Goal: Task Accomplishment & Management: Use online tool/utility

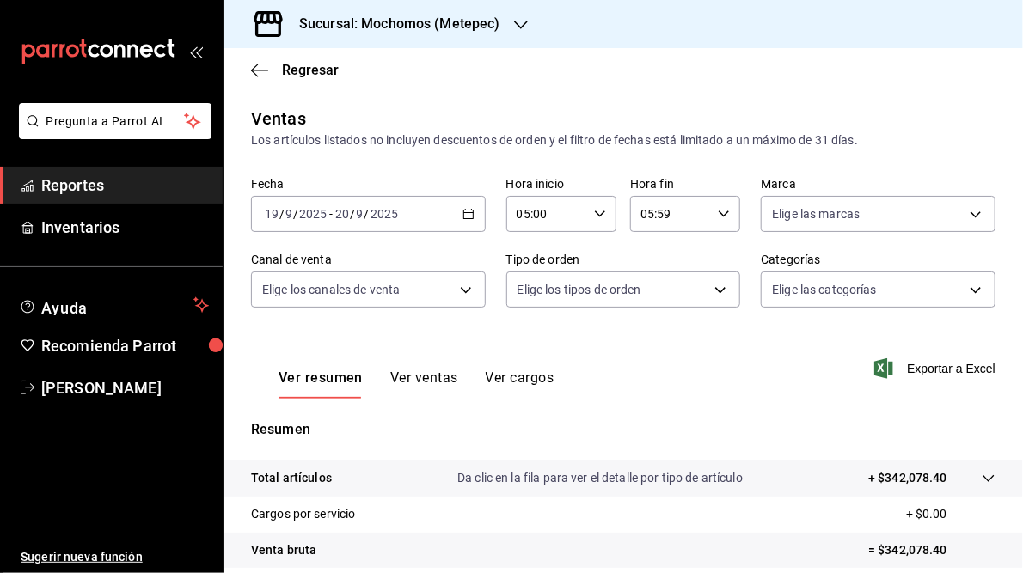
scroll to position [249, 0]
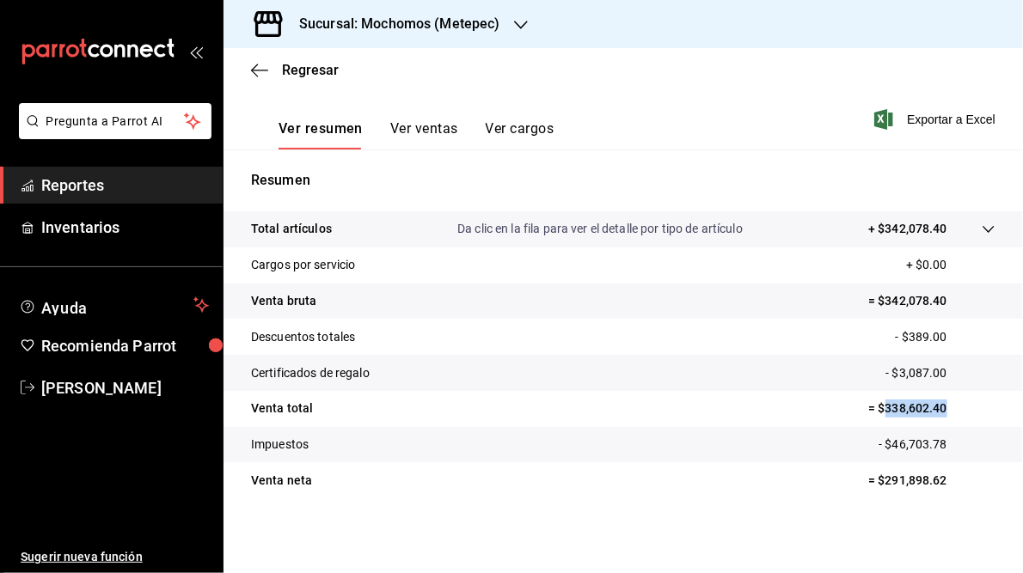
click at [515, 20] on icon "button" at bounding box center [521, 25] width 14 height 14
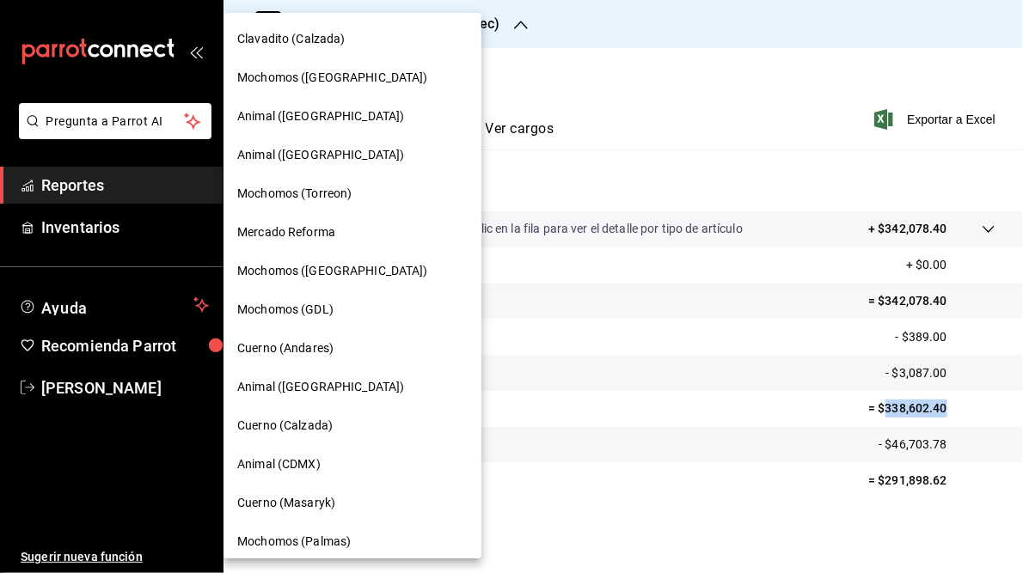
click at [295, 351] on span "Cuerno (Andares)" at bounding box center [285, 348] width 96 height 18
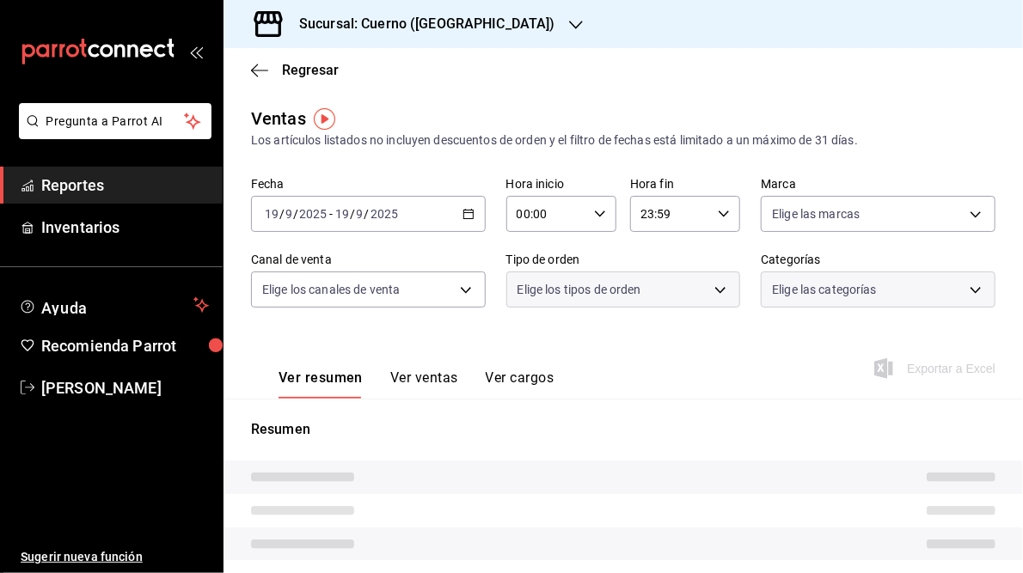
type input "05:00"
type input "05:59"
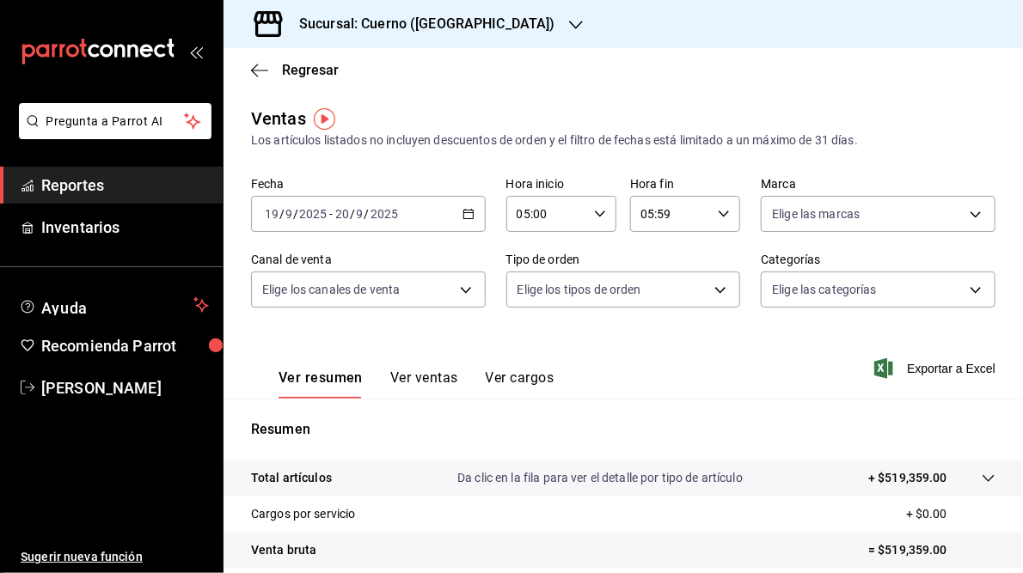
click at [461, 220] on div "[DATE] [DATE] - [DATE] [DATE]" at bounding box center [368, 214] width 235 height 36
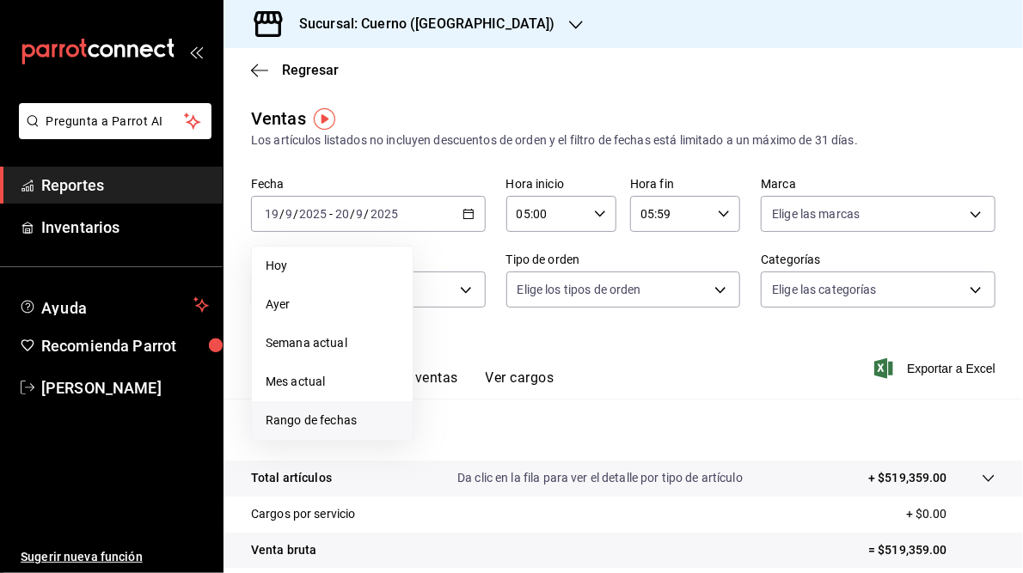
click at [310, 425] on span "Rango de fechas" at bounding box center [332, 421] width 133 height 18
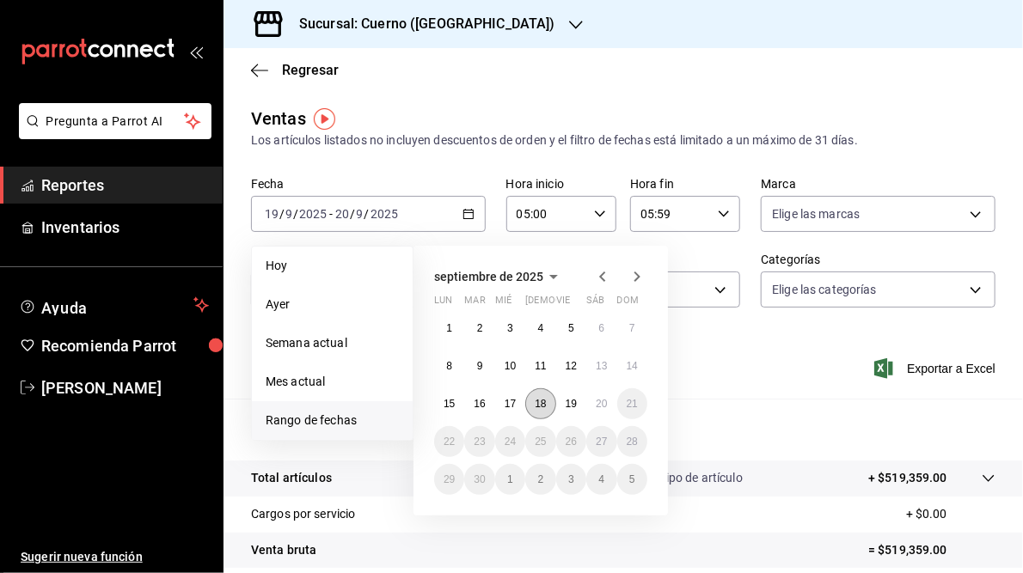
click at [540, 407] on abbr "18" at bounding box center [540, 404] width 11 height 12
click at [572, 408] on abbr "19" at bounding box center [570, 404] width 11 height 12
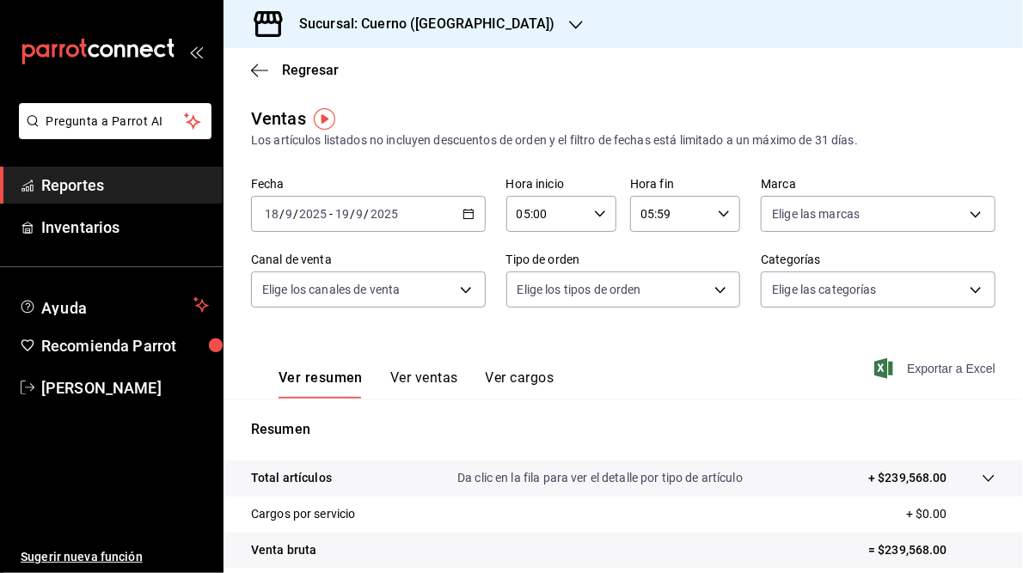
click at [909, 371] on span "Exportar a Excel" at bounding box center [936, 368] width 118 height 21
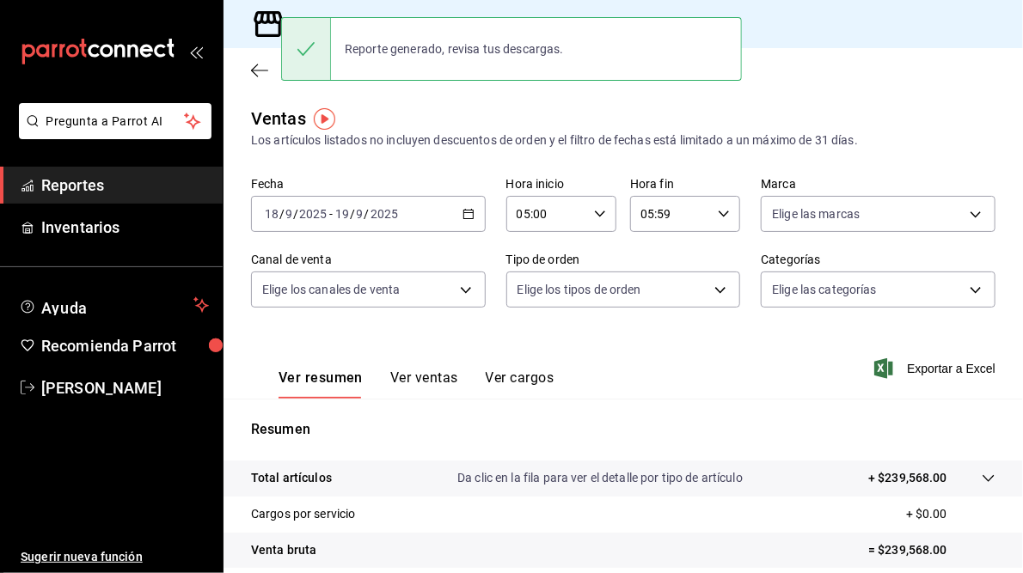
click at [462, 216] on icon "button" at bounding box center [468, 214] width 12 height 12
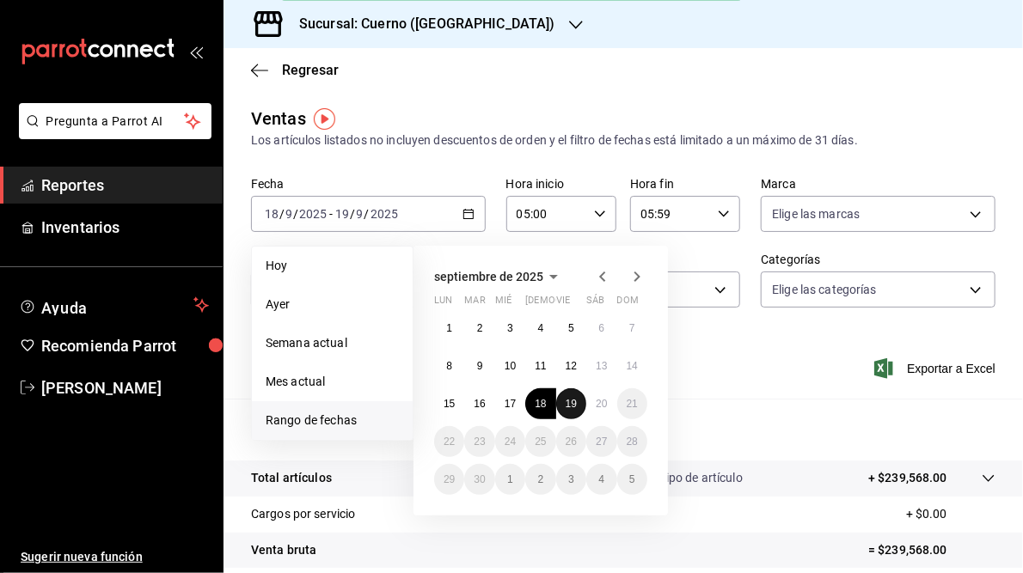
click at [574, 405] on abbr "19" at bounding box center [570, 404] width 11 height 12
click at [604, 409] on button "20" at bounding box center [601, 403] width 30 height 31
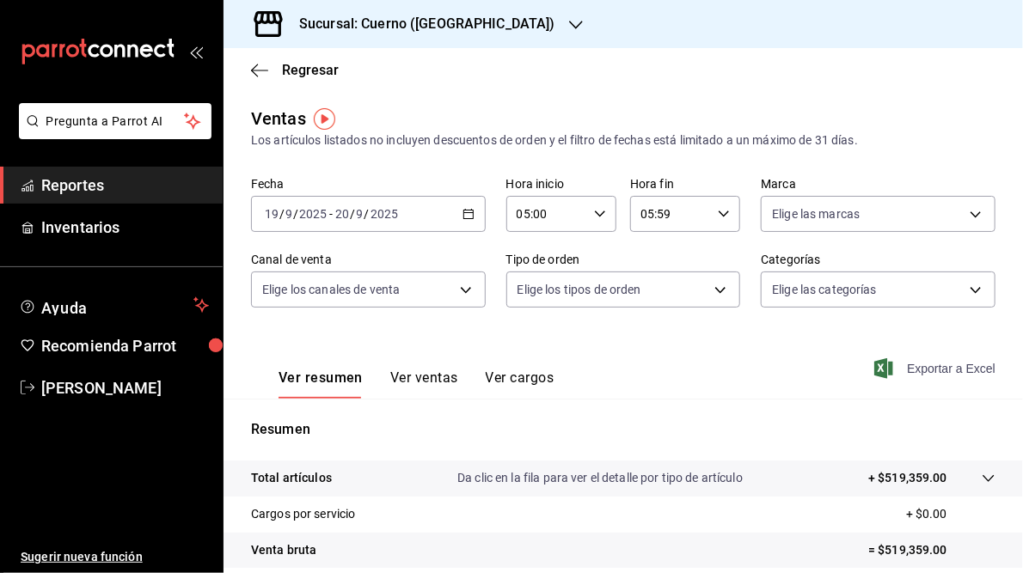
click at [950, 365] on span "Exportar a Excel" at bounding box center [936, 368] width 118 height 21
click at [625, 351] on div "Ver resumen Ver ventas Ver cargos Exportar a Excel" at bounding box center [622, 363] width 799 height 70
click at [914, 370] on span "Exportar a Excel" at bounding box center [936, 368] width 118 height 21
click at [521, 58] on div "Regresar" at bounding box center [622, 70] width 799 height 44
click at [569, 21] on icon "button" at bounding box center [576, 25] width 14 height 14
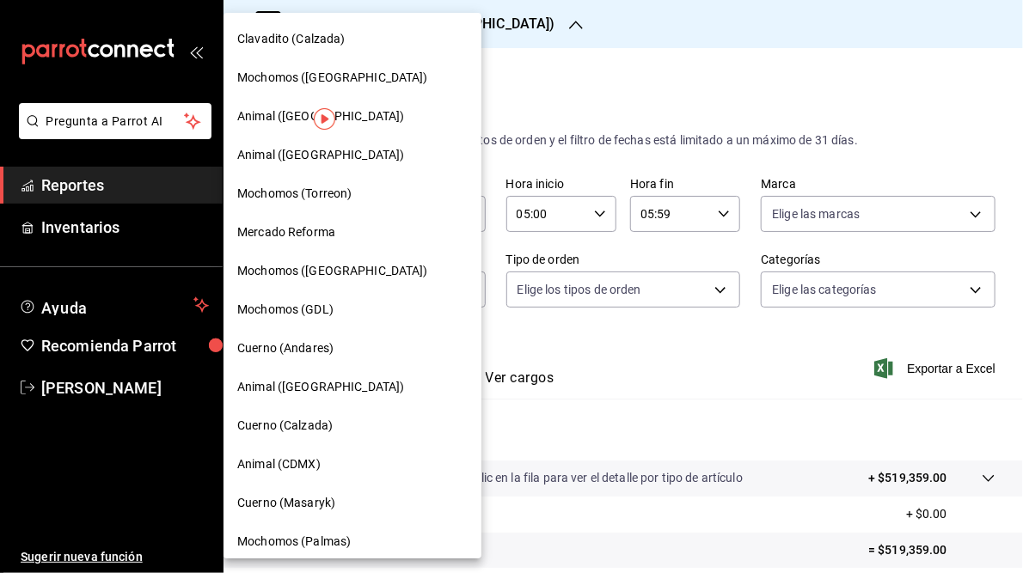
click at [273, 272] on span "Mochomos ([GEOGRAPHIC_DATA])" at bounding box center [332, 271] width 191 height 18
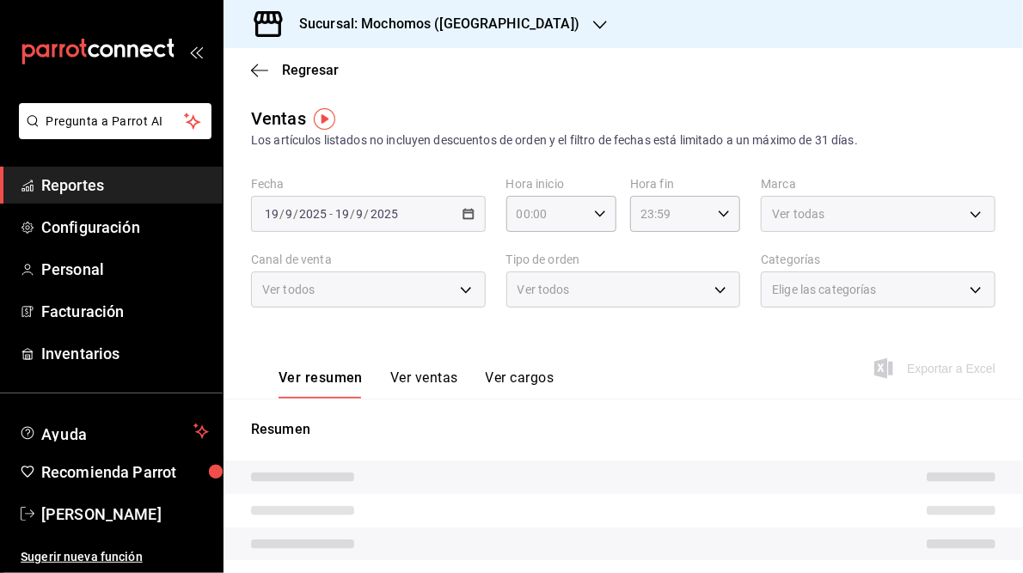
type input "05:00"
type input "05:59"
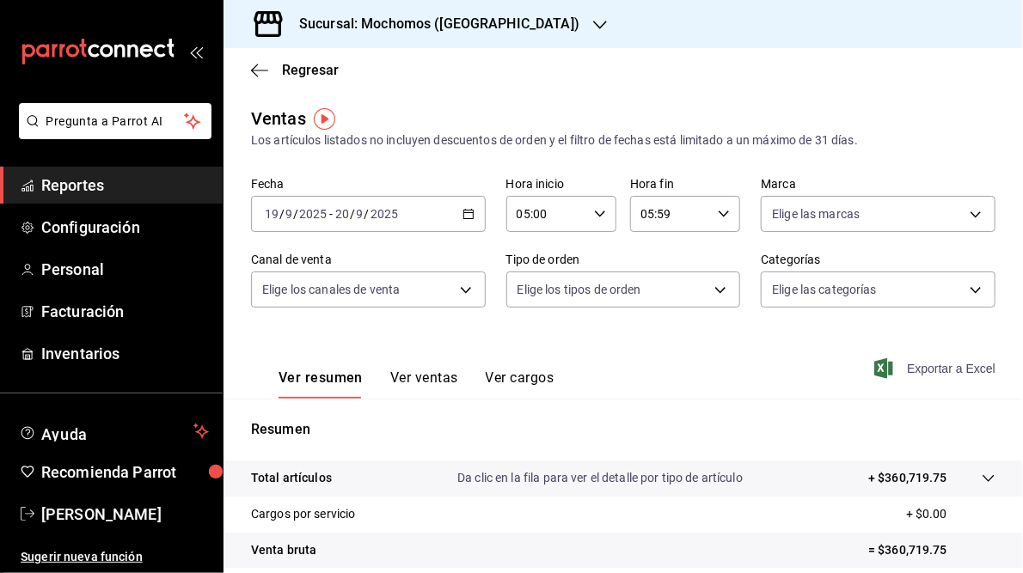
click at [919, 367] on span "Exportar a Excel" at bounding box center [936, 368] width 118 height 21
click at [522, 102] on main "Regresar Ventas Los artículos listados no incluyen descuentos de orden y el fil…" at bounding box center [622, 435] width 799 height 775
click at [463, 216] on icon "button" at bounding box center [468, 214] width 12 height 12
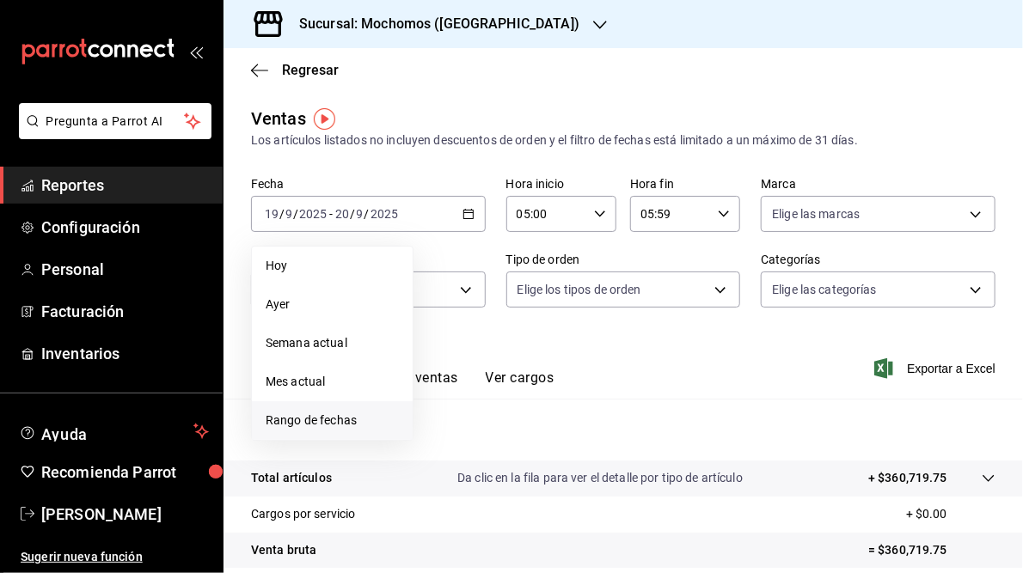
click at [307, 425] on span "Rango de fechas" at bounding box center [332, 421] width 133 height 18
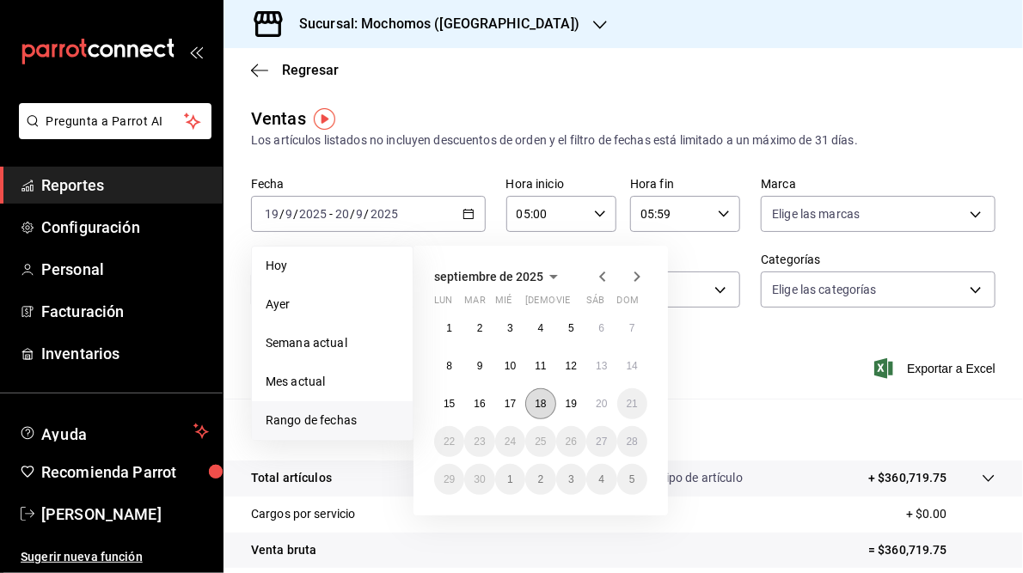
click at [541, 406] on abbr "18" at bounding box center [540, 404] width 11 height 12
click at [577, 402] on button "19" at bounding box center [571, 403] width 30 height 31
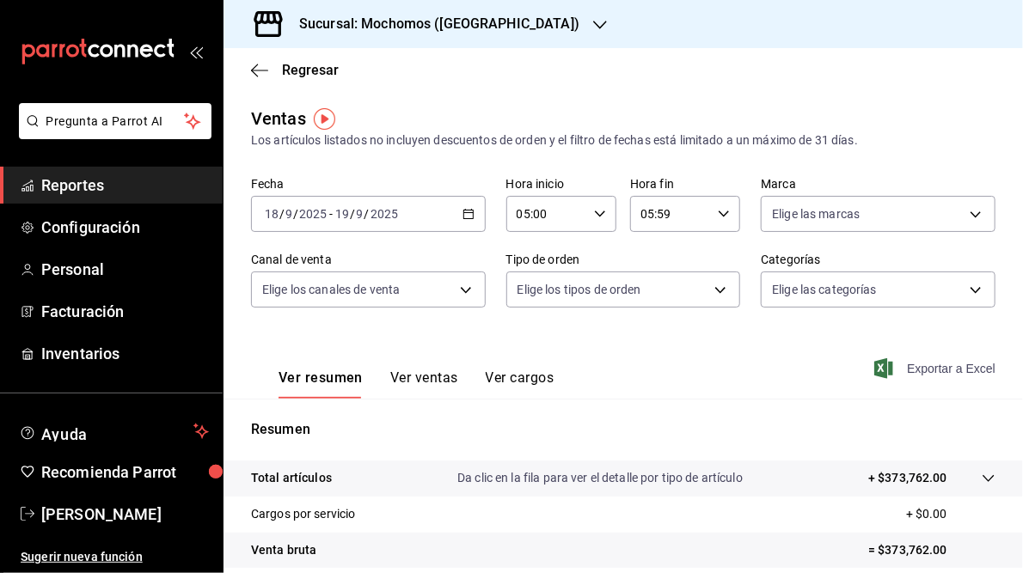
click at [922, 370] on span "Exportar a Excel" at bounding box center [936, 368] width 118 height 21
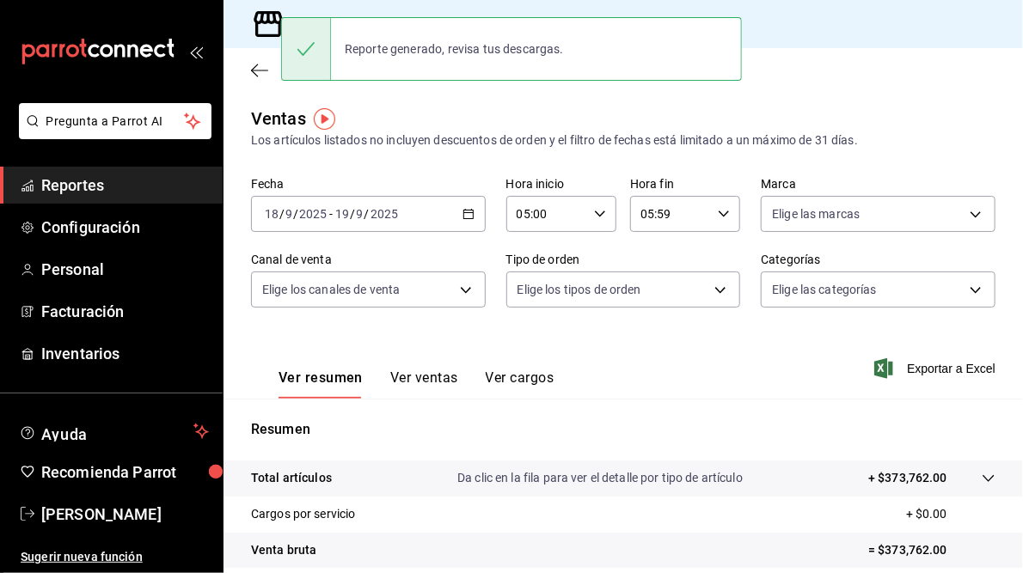
click at [471, 214] on div "[DATE] [DATE] - [DATE] [DATE]" at bounding box center [368, 214] width 235 height 36
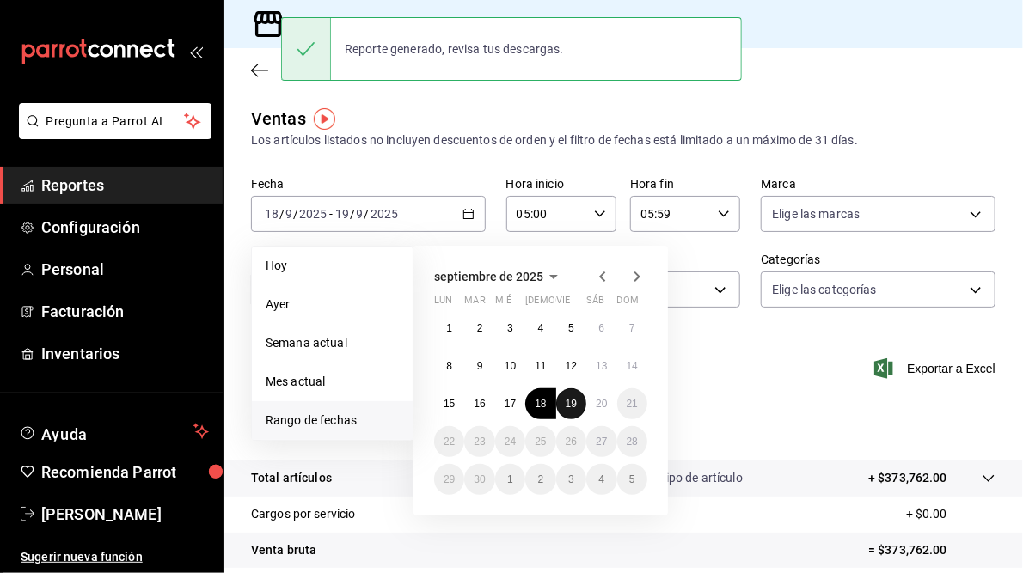
click at [559, 401] on button "19" at bounding box center [571, 403] width 30 height 31
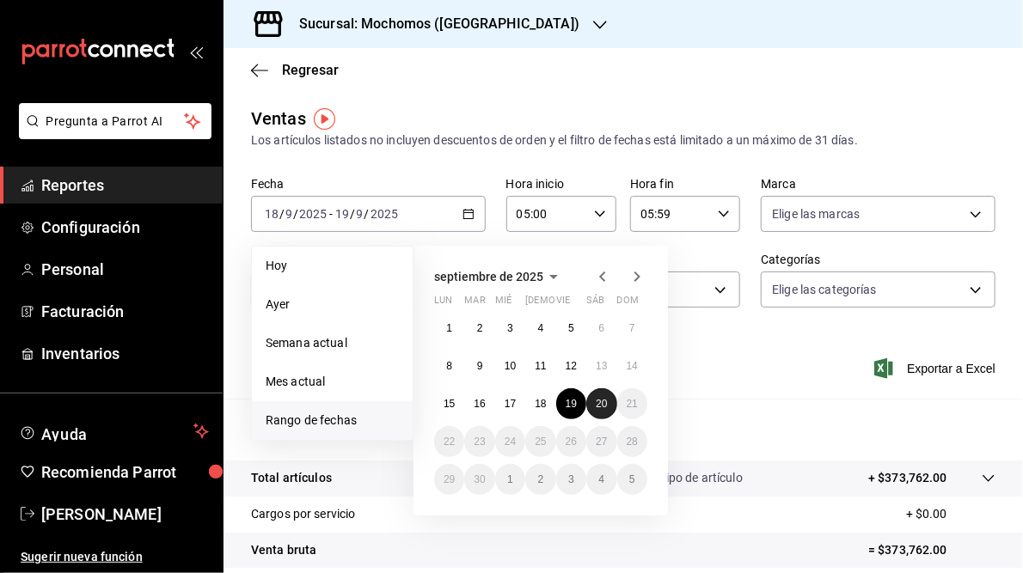
click at [596, 405] on abbr "20" at bounding box center [601, 404] width 11 height 12
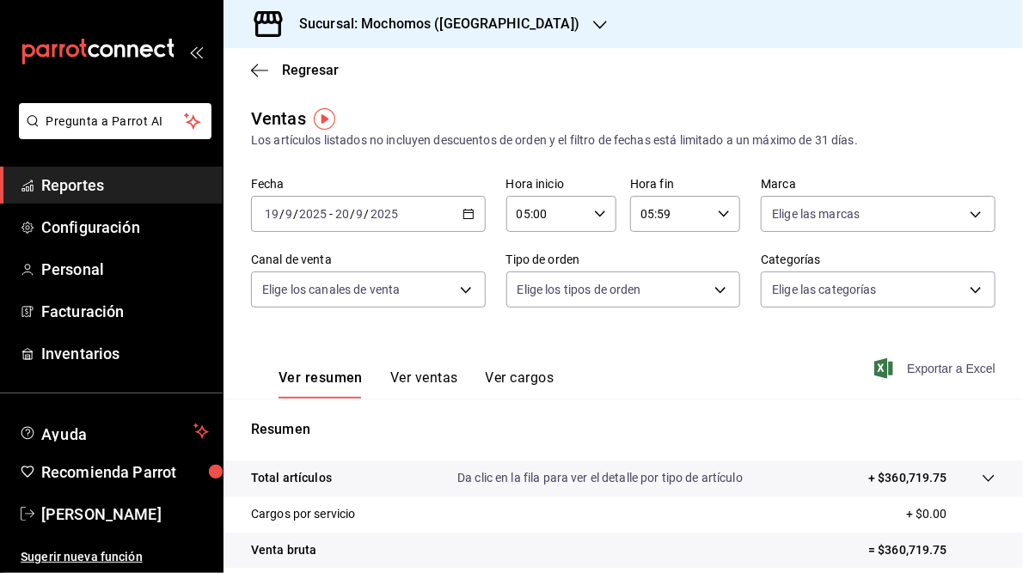
click at [944, 366] on span "Exportar a Excel" at bounding box center [936, 368] width 118 height 21
click at [432, 13] on div "Sucursal: Mochomos ([GEOGRAPHIC_DATA])" at bounding box center [425, 24] width 376 height 48
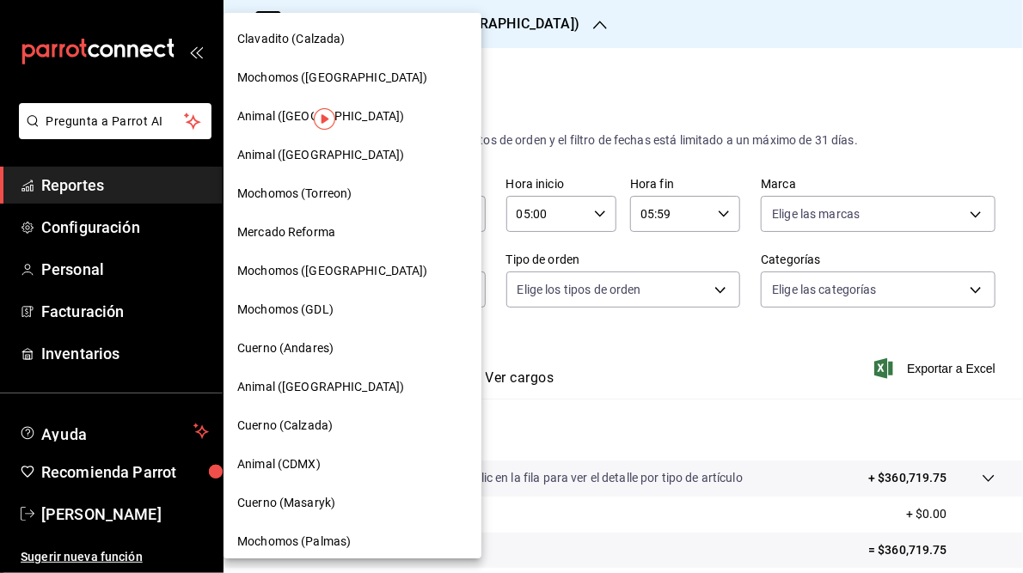
click at [579, 82] on div at bounding box center [511, 286] width 1023 height 573
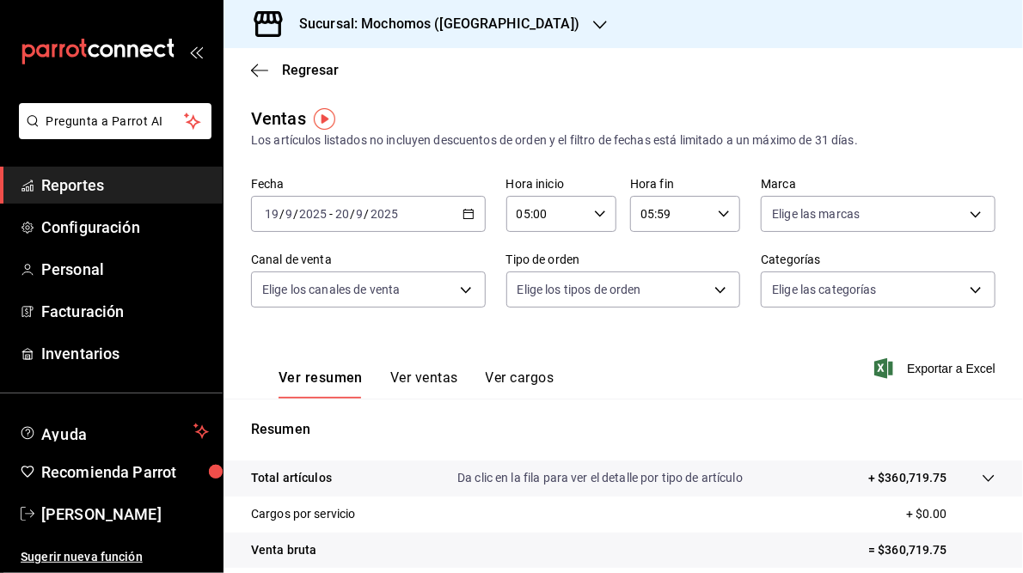
click at [468, 216] on icon "button" at bounding box center [468, 214] width 12 height 12
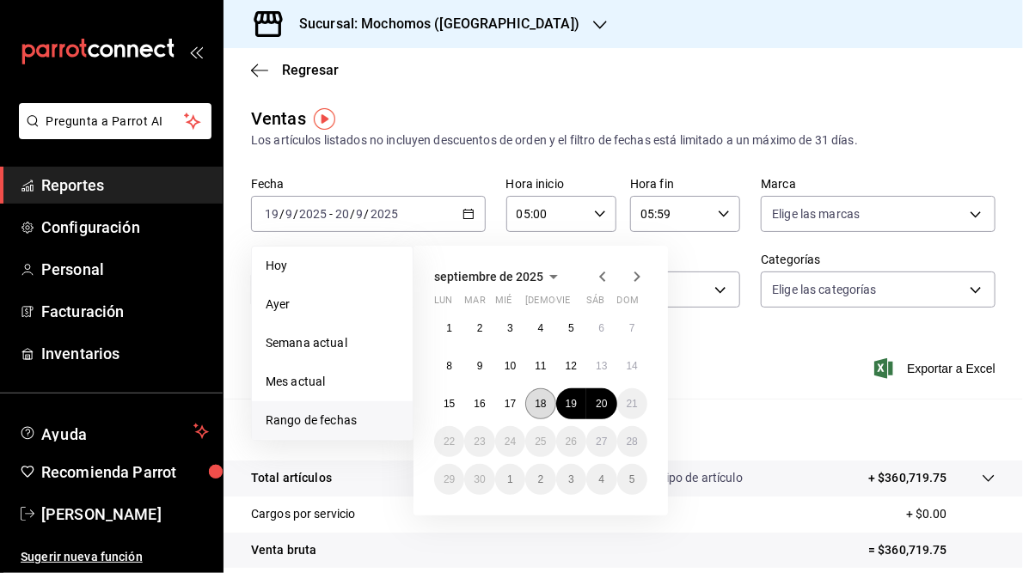
click at [538, 410] on button "18" at bounding box center [540, 403] width 30 height 31
click at [565, 407] on abbr "19" at bounding box center [570, 404] width 11 height 12
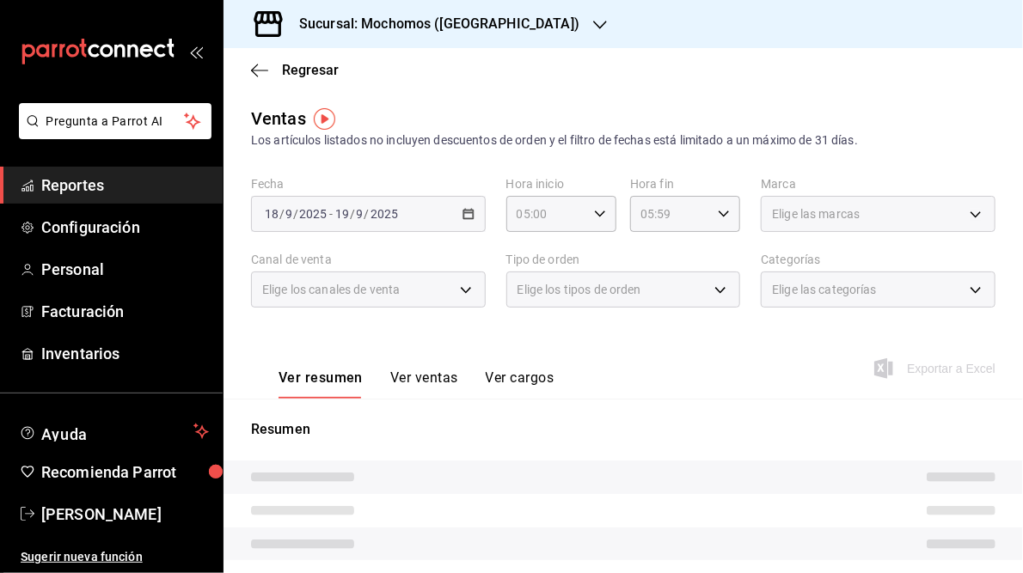
click at [449, 33] on h3 "Sucursal: Mochomos ([GEOGRAPHIC_DATA])" at bounding box center [432, 24] width 294 height 21
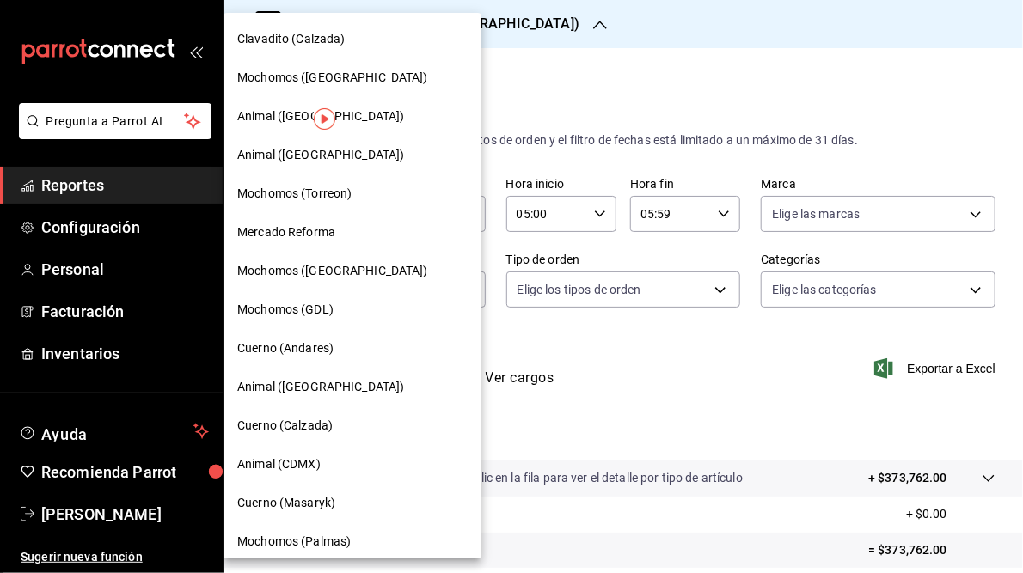
click at [321, 189] on span "Mochomos (Torreon)" at bounding box center [294, 194] width 114 height 18
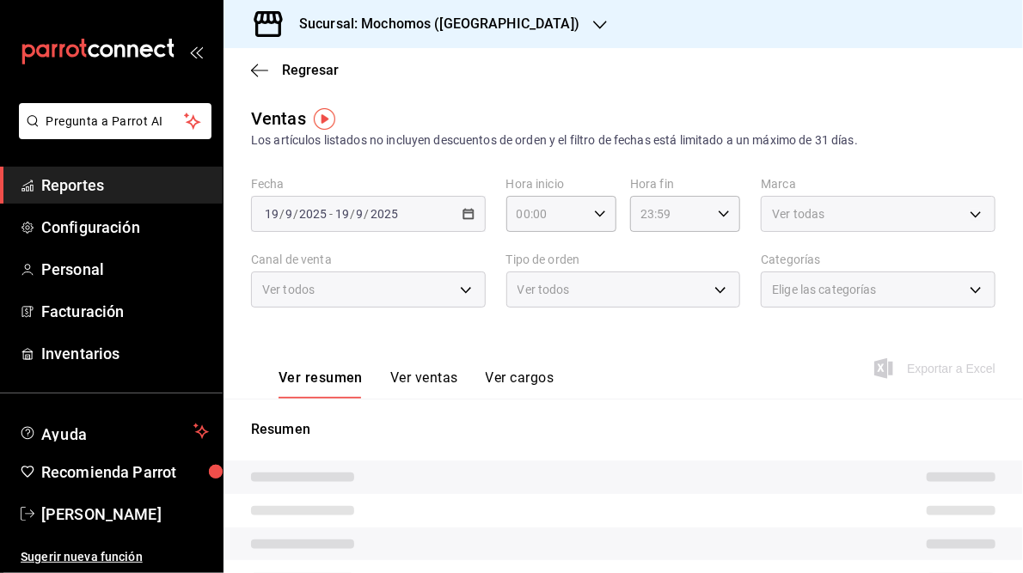
type input "05:00"
type input "05:59"
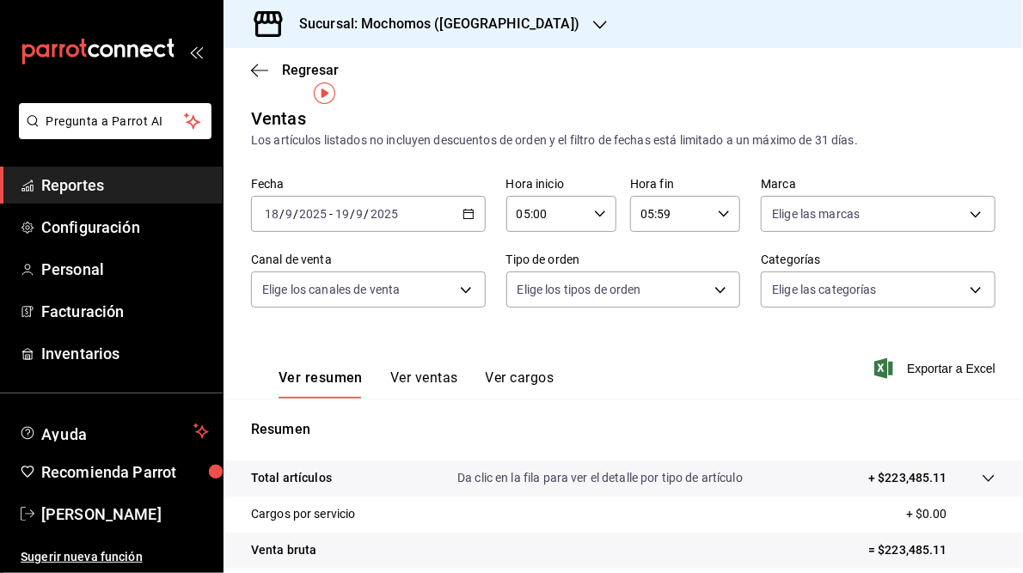
scroll to position [206, 0]
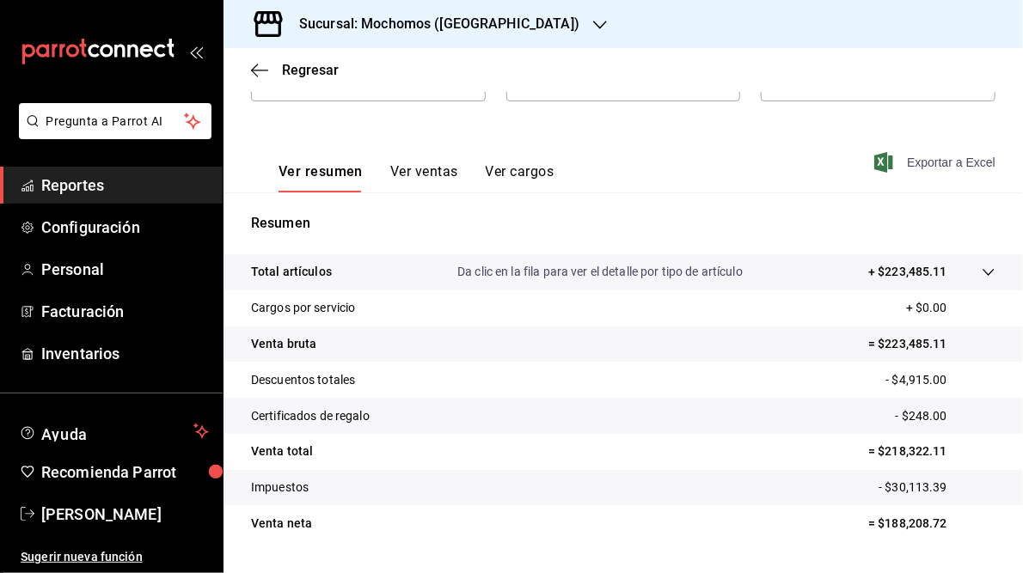
click at [927, 156] on span "Exportar a Excel" at bounding box center [936, 162] width 118 height 21
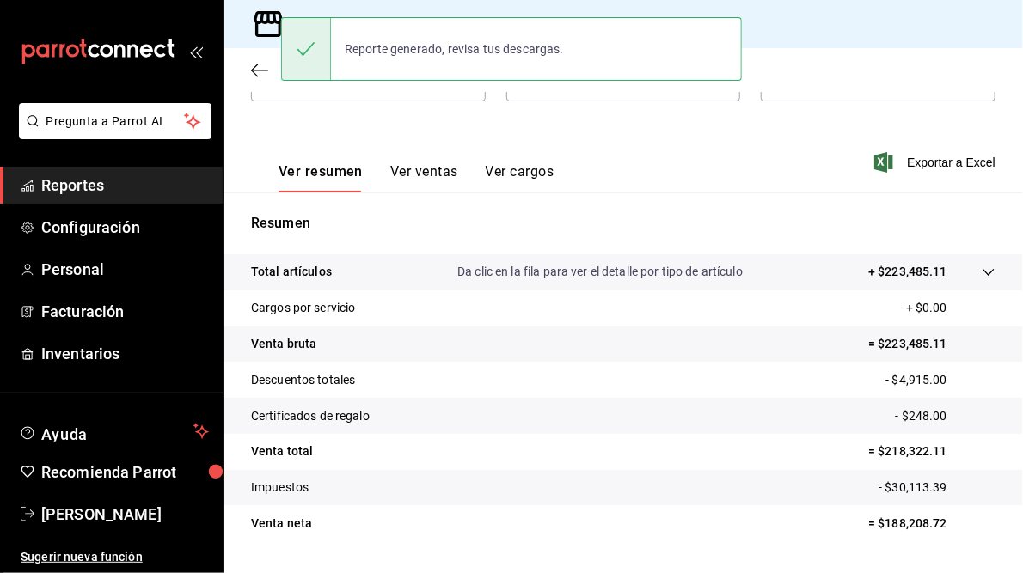
click at [569, 157] on div "Ver resumen Ver ventas Ver cargos Exportar a Excel" at bounding box center [622, 157] width 799 height 70
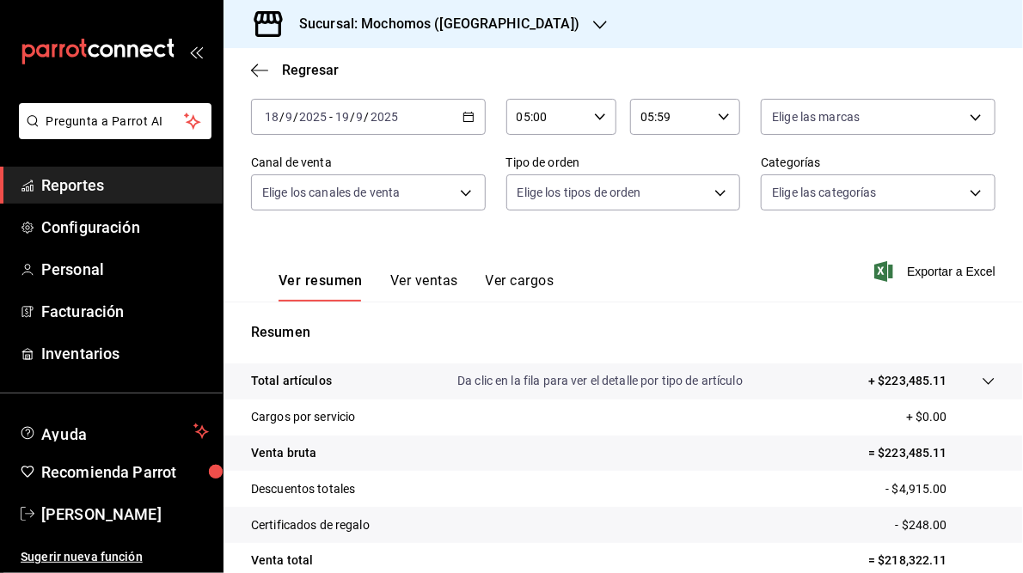
scroll to position [0, 0]
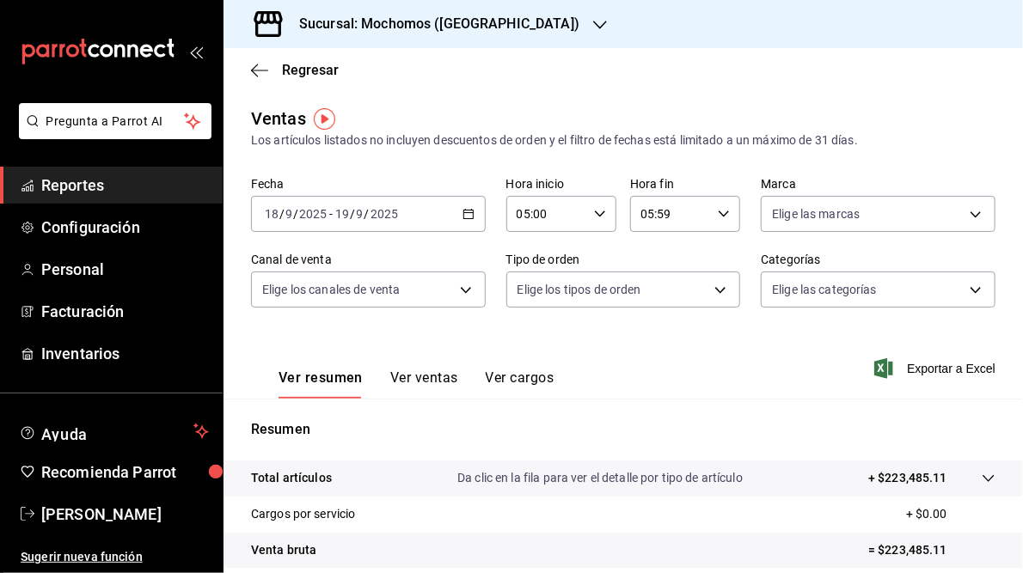
click at [472, 216] on div "[DATE] [DATE] - [DATE] [DATE]" at bounding box center [368, 214] width 235 height 36
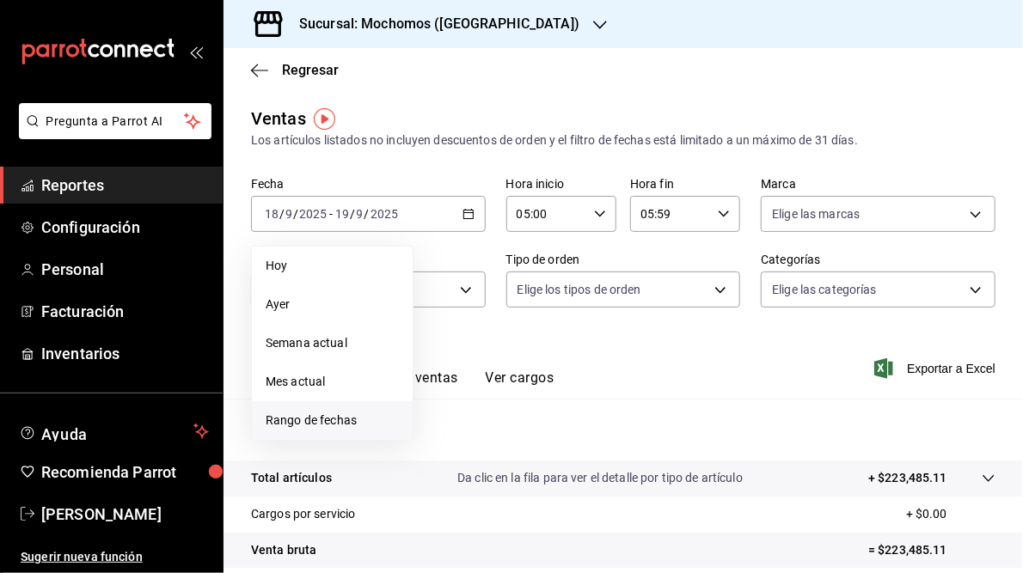
click at [295, 419] on span "Rango de fechas" at bounding box center [332, 421] width 133 height 18
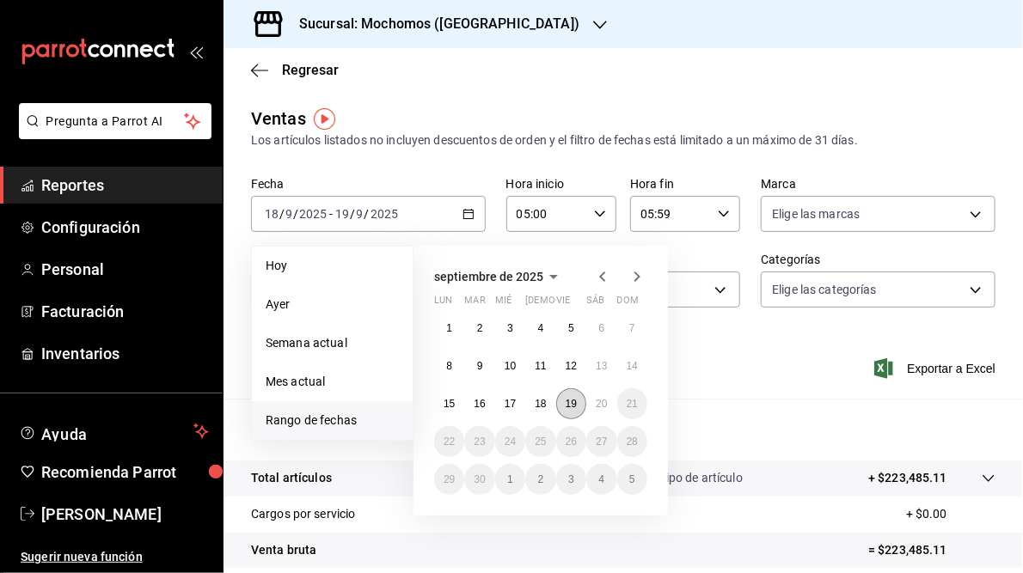
click at [577, 409] on button "19" at bounding box center [571, 403] width 30 height 31
click at [614, 411] on div "1 2 3 4 5 6 7 8 9 10 11 12 13 14 15 16 17 18 19 20 21 22 23 24 25 26 27 28 29 3…" at bounding box center [540, 404] width 213 height 182
click at [603, 413] on button "20" at bounding box center [601, 403] width 30 height 31
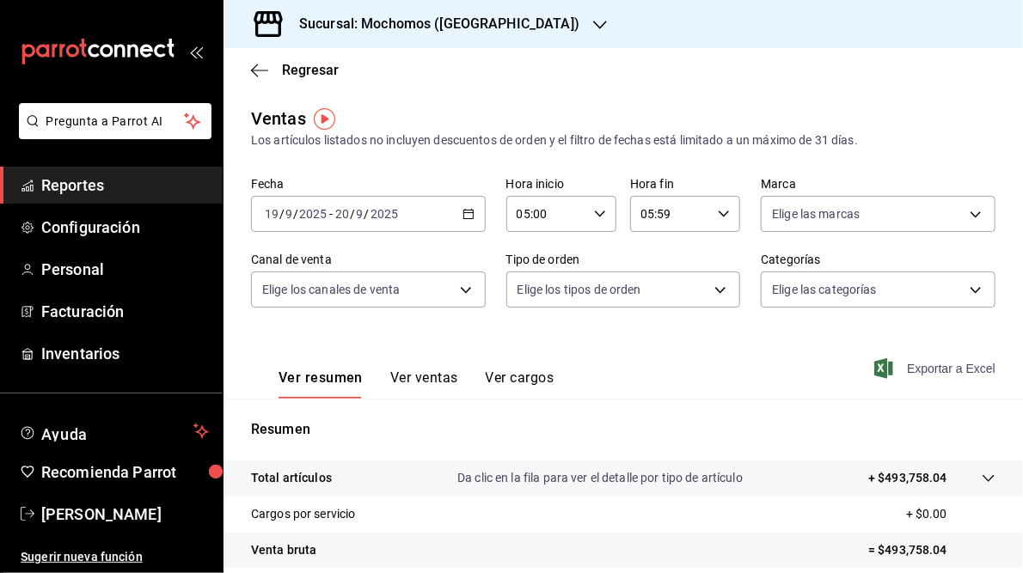
click at [931, 372] on span "Exportar a Excel" at bounding box center [936, 368] width 118 height 21
click at [928, 369] on span "Exportar a Excel" at bounding box center [936, 368] width 118 height 21
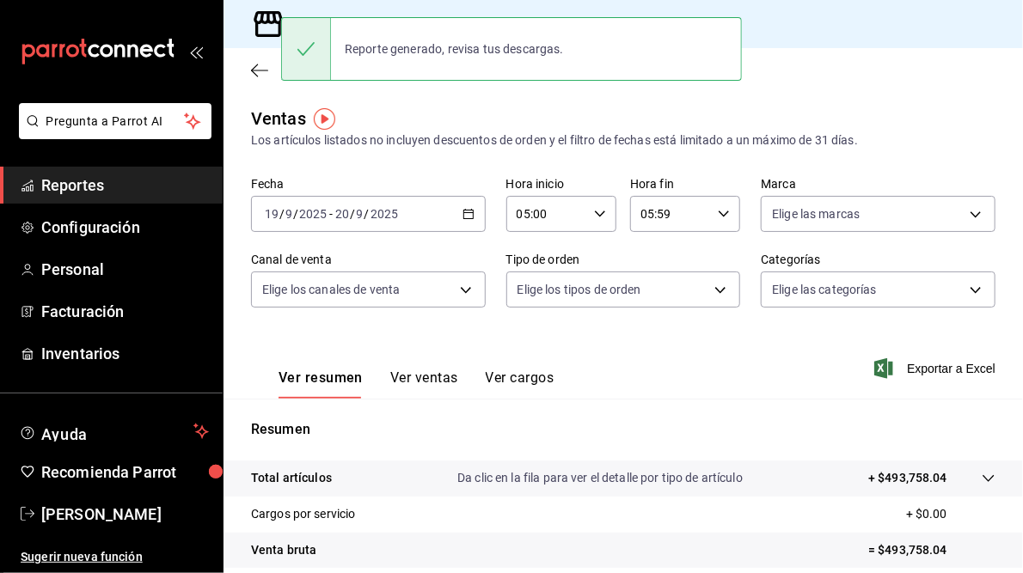
click at [454, 118] on div "Ventas Los artículos listados no incluyen descuentos de orden y el filtro de fe…" at bounding box center [623, 128] width 744 height 44
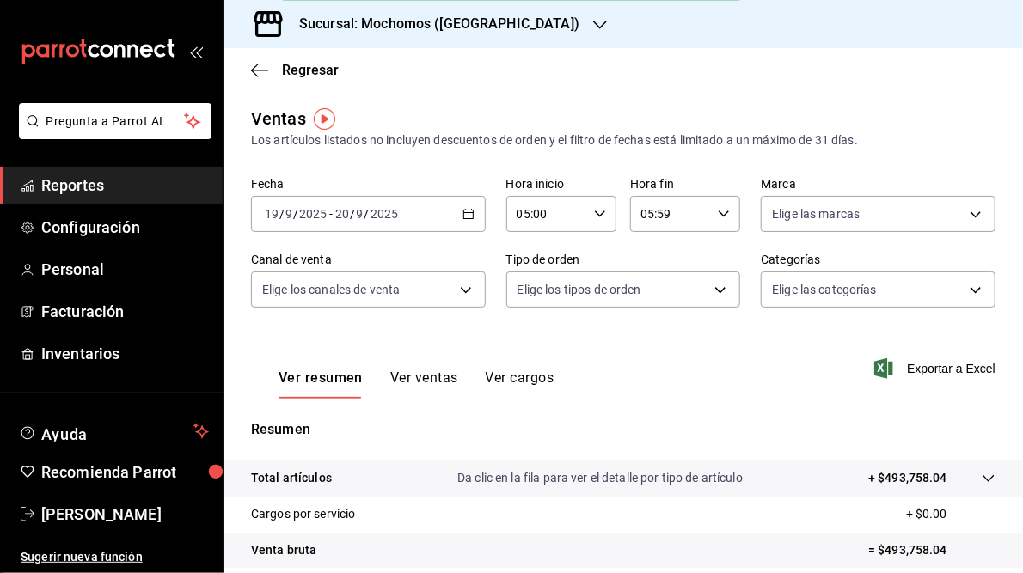
drag, startPoint x: 425, startPoint y: 109, endPoint x: 437, endPoint y: 107, distance: 11.3
click at [435, 107] on div "Ventas Los artículos listados no incluyen descuentos de orden y el filtro de fe…" at bounding box center [623, 128] width 744 height 44
click at [593, 21] on icon "button" at bounding box center [600, 25] width 14 height 14
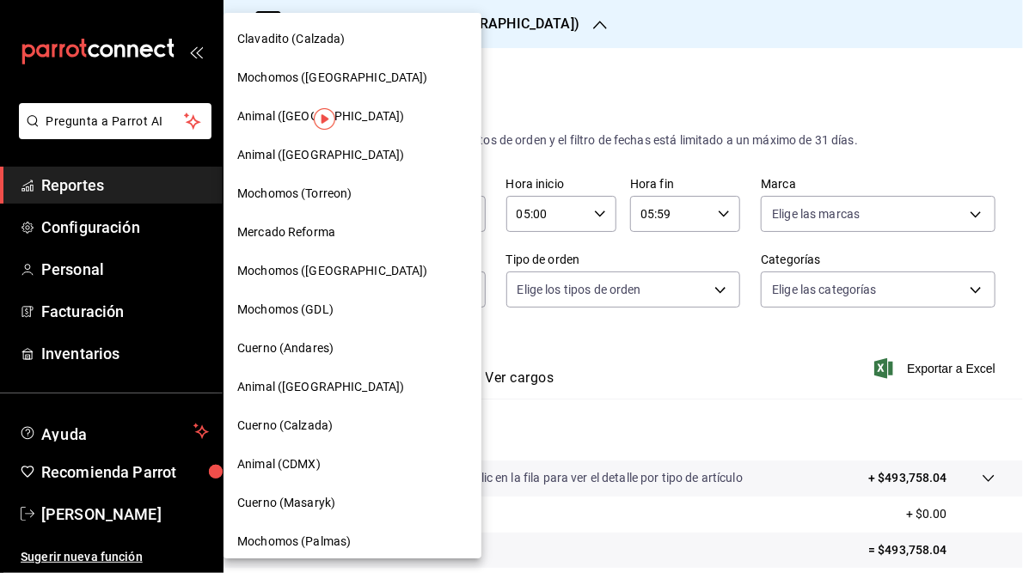
click at [315, 309] on span "Mochomos (GDL)" at bounding box center [285, 310] width 96 height 18
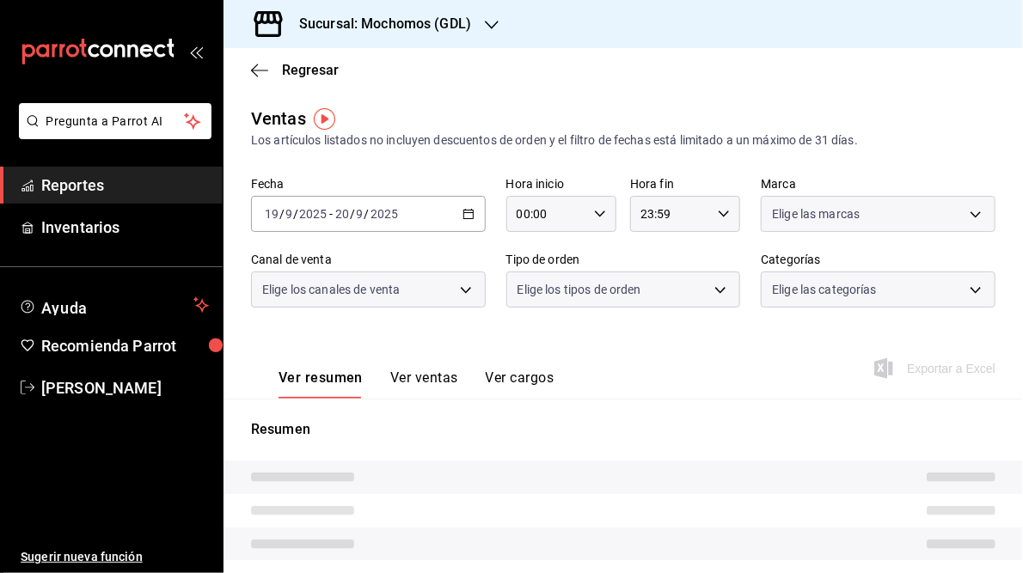
type input "05:00"
type input "05:59"
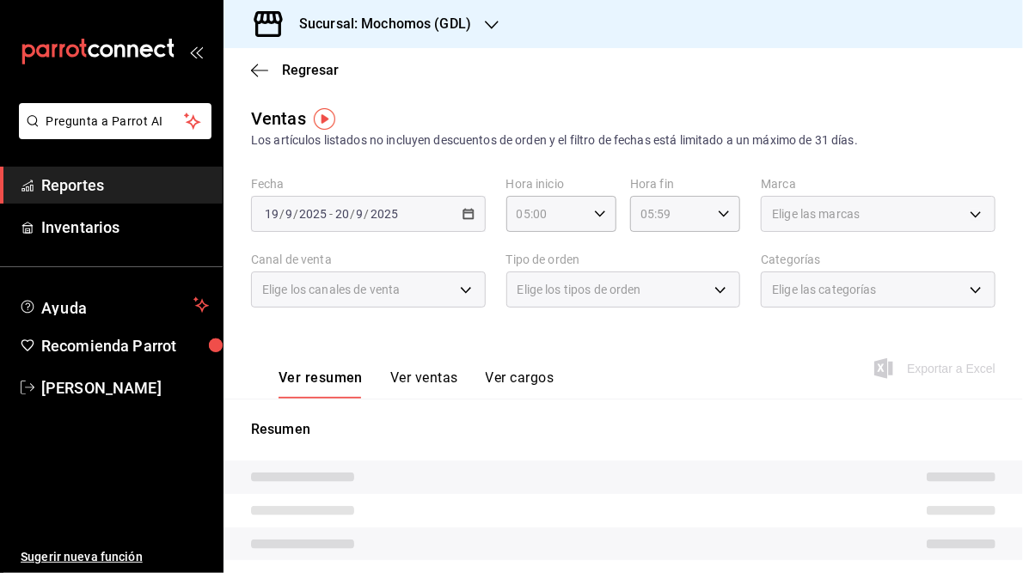
click at [458, 211] on div "[DATE] [DATE] - [DATE] [DATE]" at bounding box center [368, 214] width 235 height 36
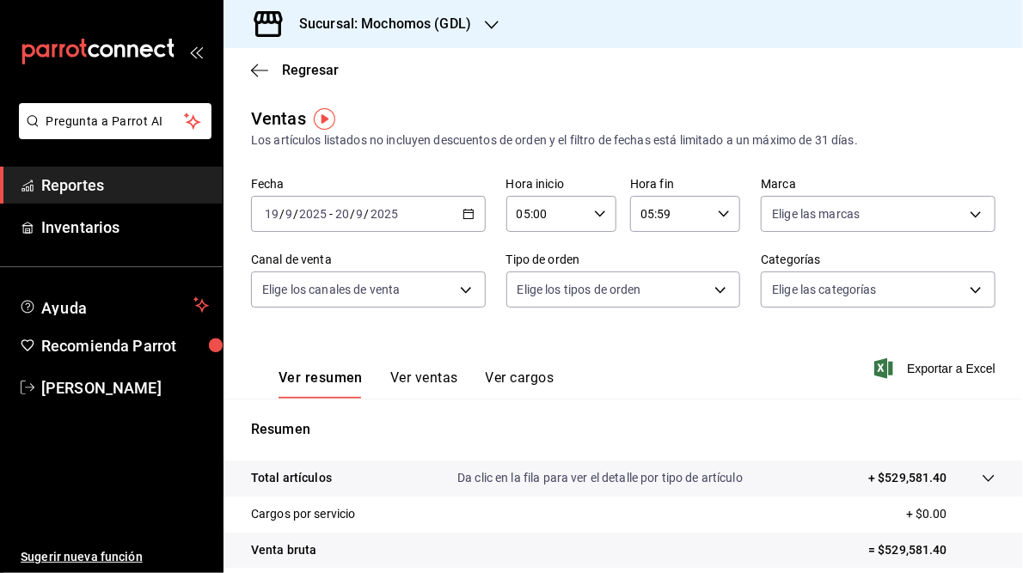
click at [465, 214] on icon "button" at bounding box center [468, 214] width 12 height 12
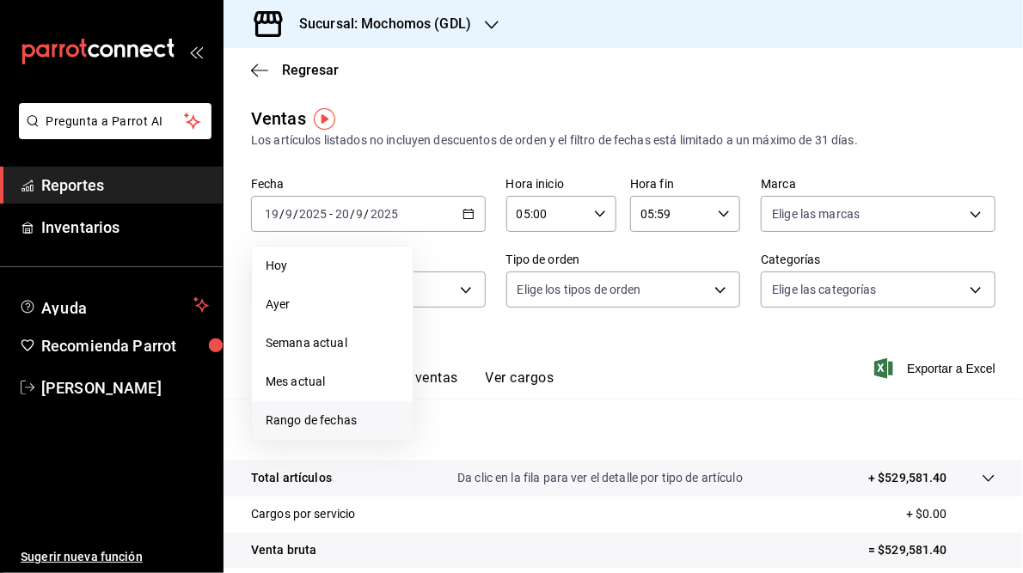
click at [329, 425] on span "Rango de fechas" at bounding box center [332, 421] width 133 height 18
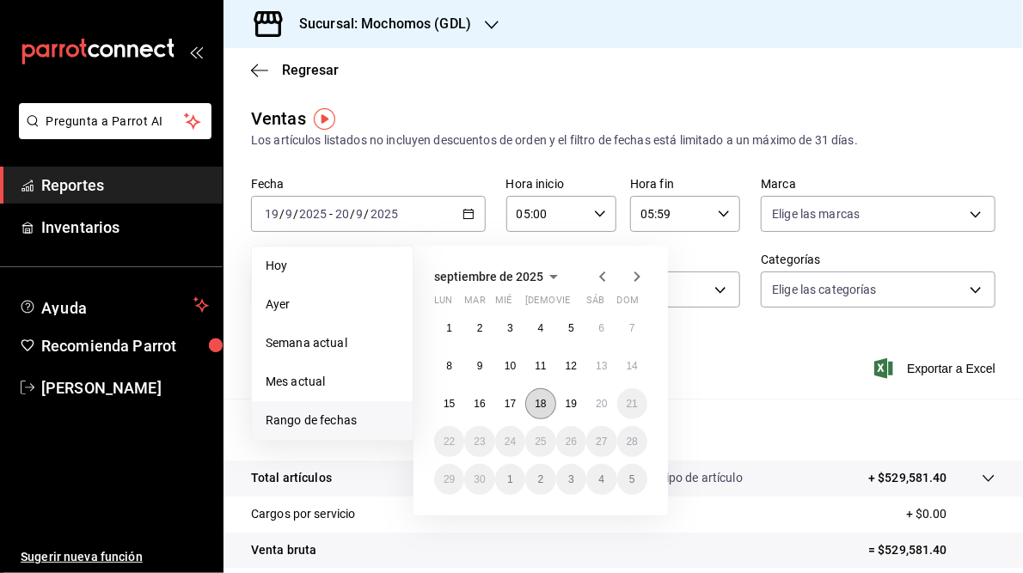
click at [548, 403] on button "18" at bounding box center [540, 403] width 30 height 31
click at [569, 403] on abbr "19" at bounding box center [570, 404] width 11 height 12
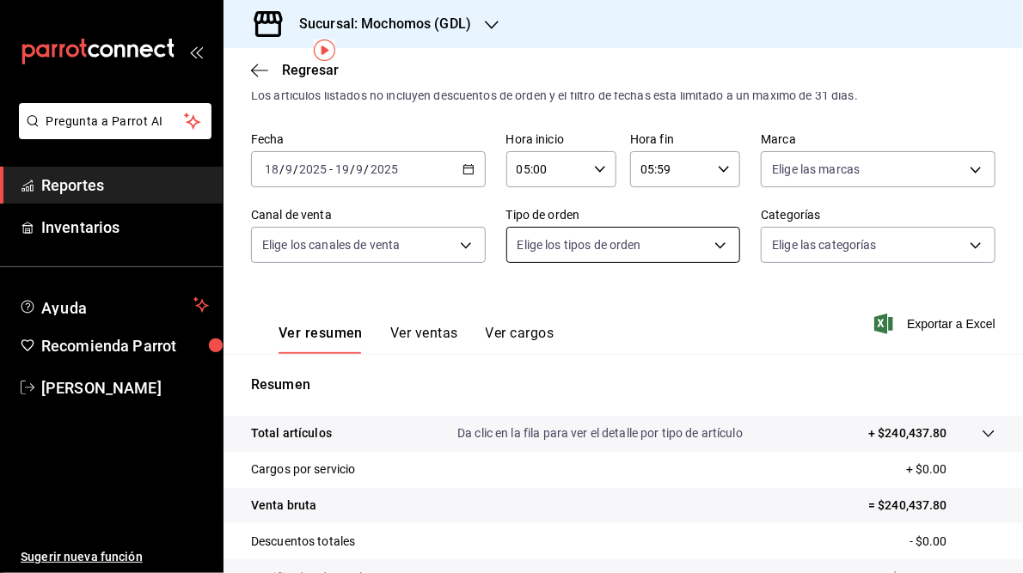
scroll to position [69, 0]
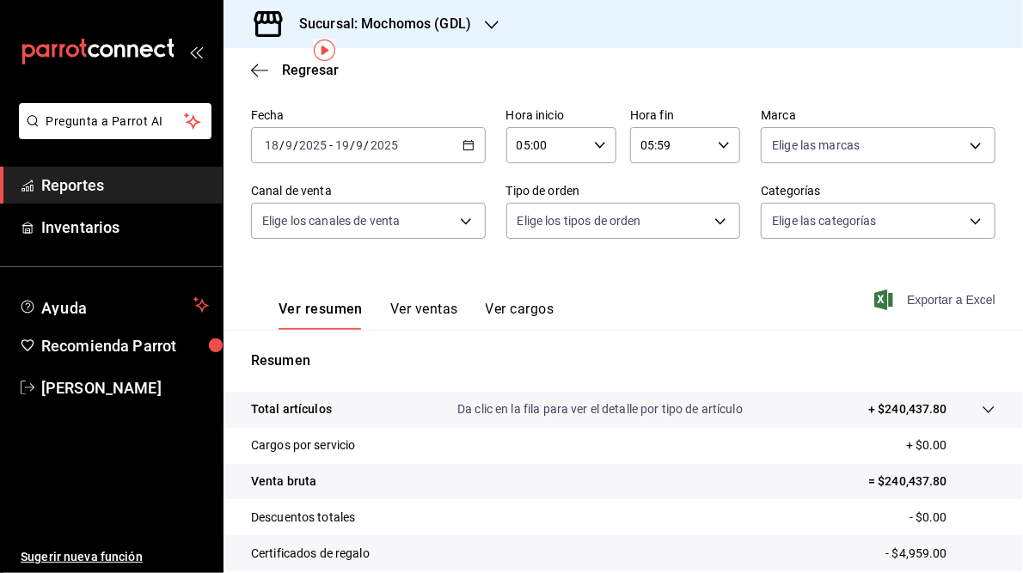
click at [932, 301] on span "Exportar a Excel" at bounding box center [936, 300] width 118 height 21
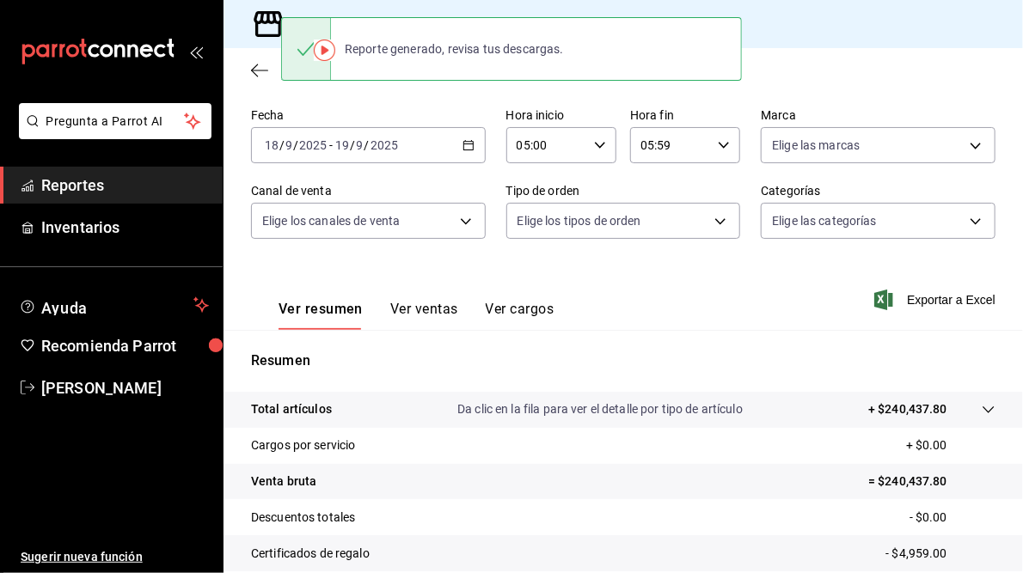
click at [464, 150] on \(Stroke\) "button" at bounding box center [468, 145] width 10 height 9
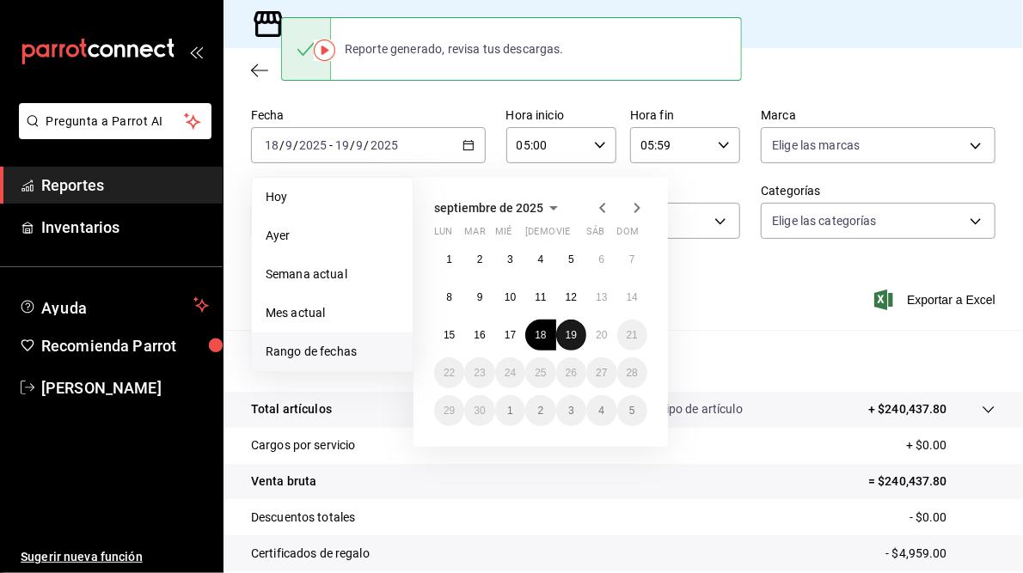
click at [566, 339] on abbr "19" at bounding box center [570, 335] width 11 height 12
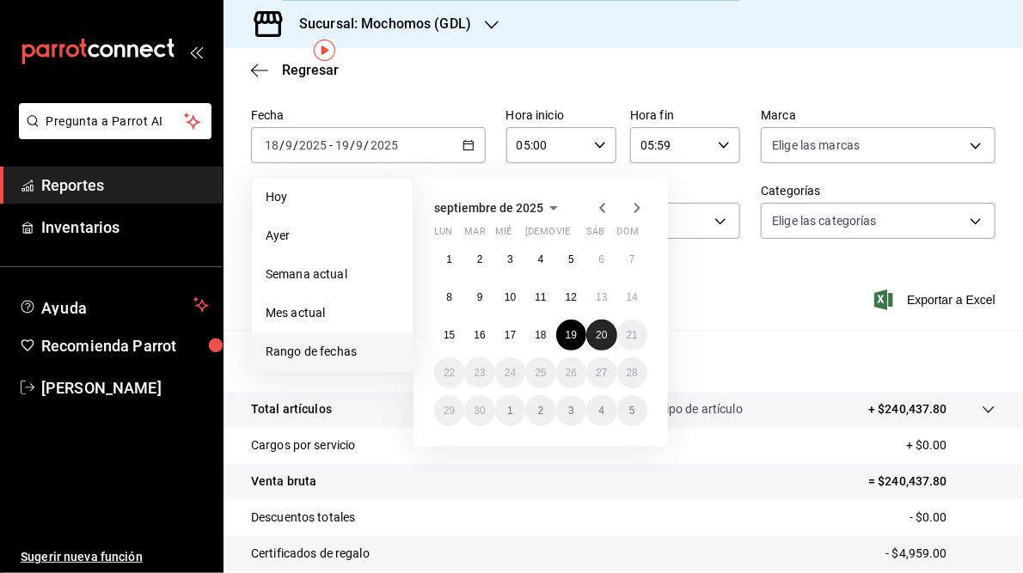
click at [592, 337] on button "20" at bounding box center [601, 335] width 30 height 31
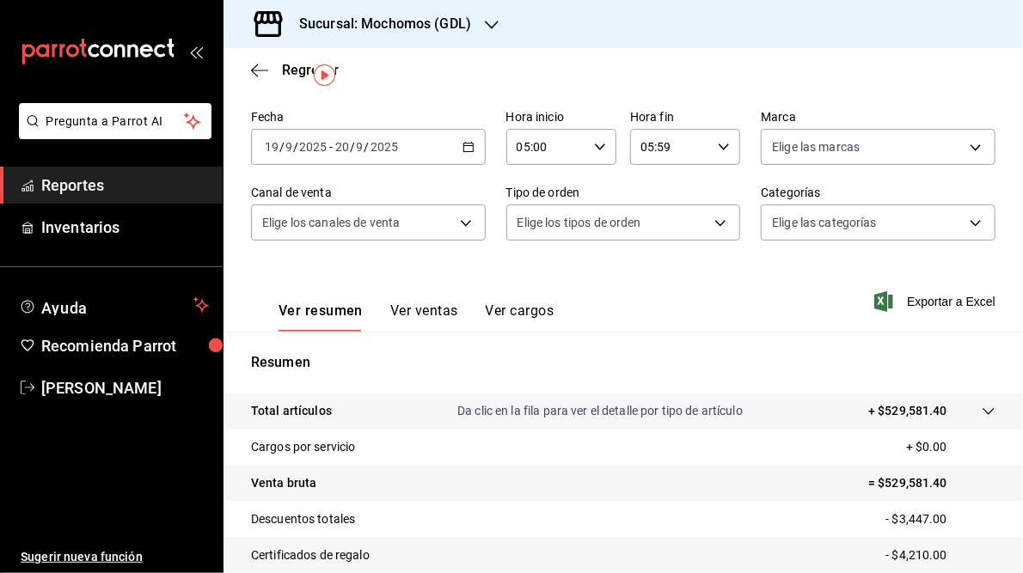
scroll to position [43, 0]
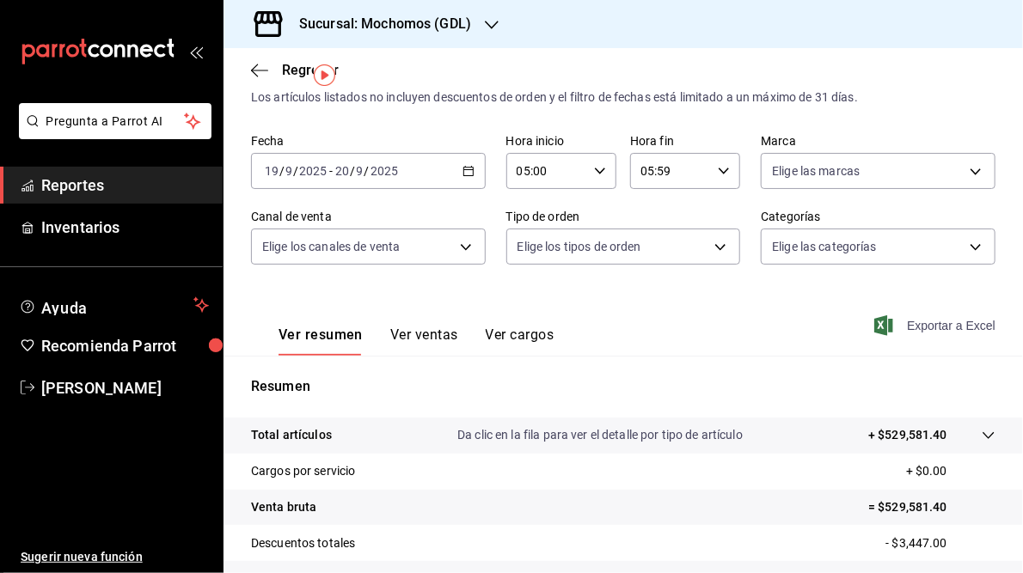
click at [949, 327] on span "Exportar a Excel" at bounding box center [936, 325] width 118 height 21
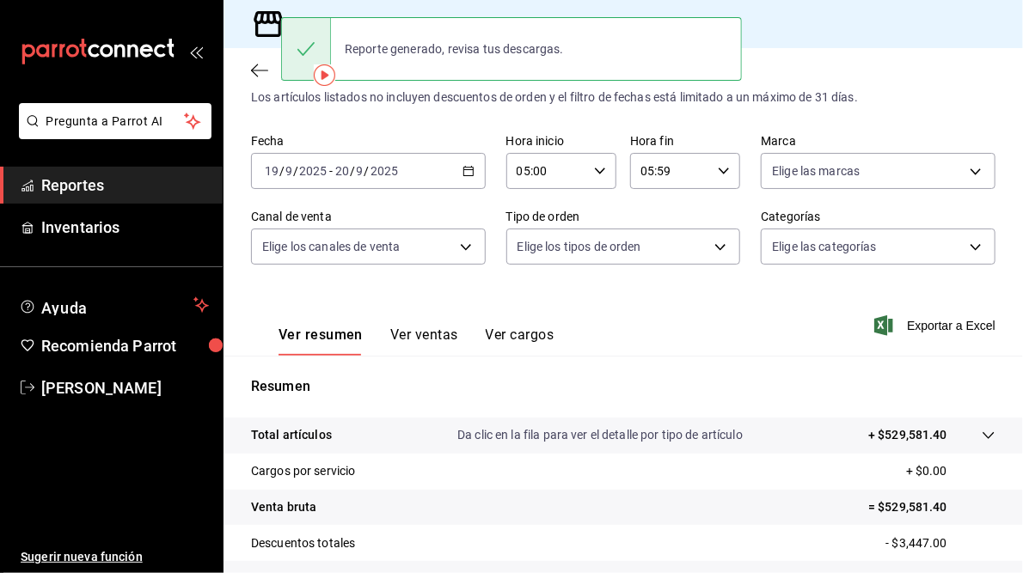
click at [455, 122] on div "Ventas Los artículos listados no incluyen descuentos de orden y el filtro de fe…" at bounding box center [622, 408] width 799 height 690
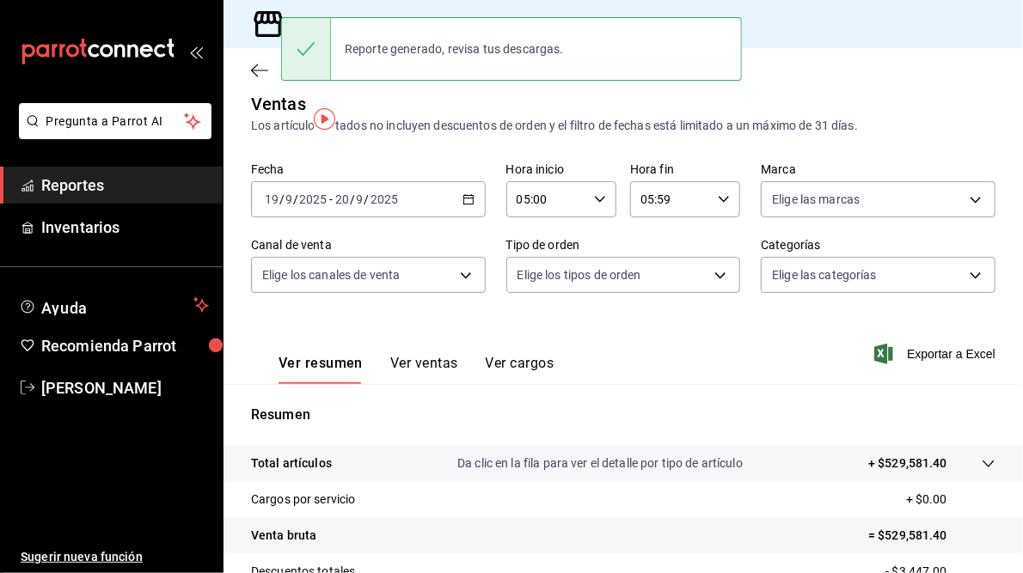
scroll to position [0, 0]
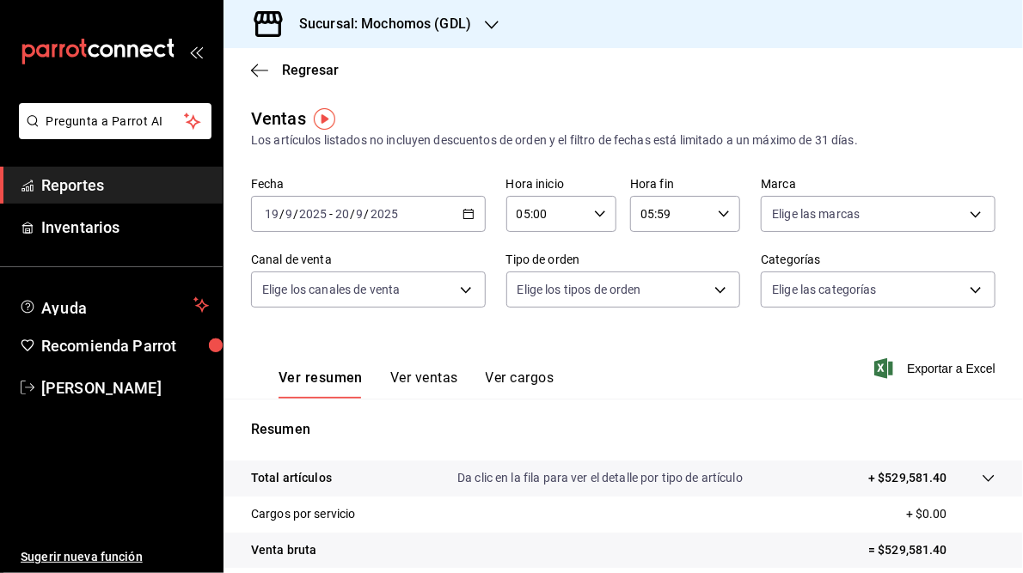
click at [492, 21] on icon "button" at bounding box center [492, 25] width 14 height 14
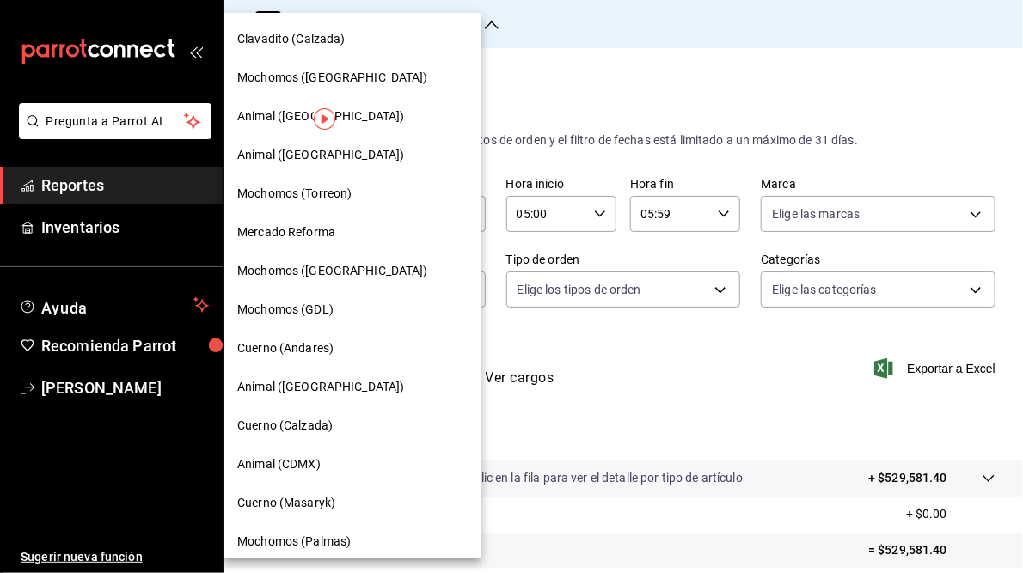
click at [286, 230] on span "Mercado Reforma" at bounding box center [286, 232] width 98 height 18
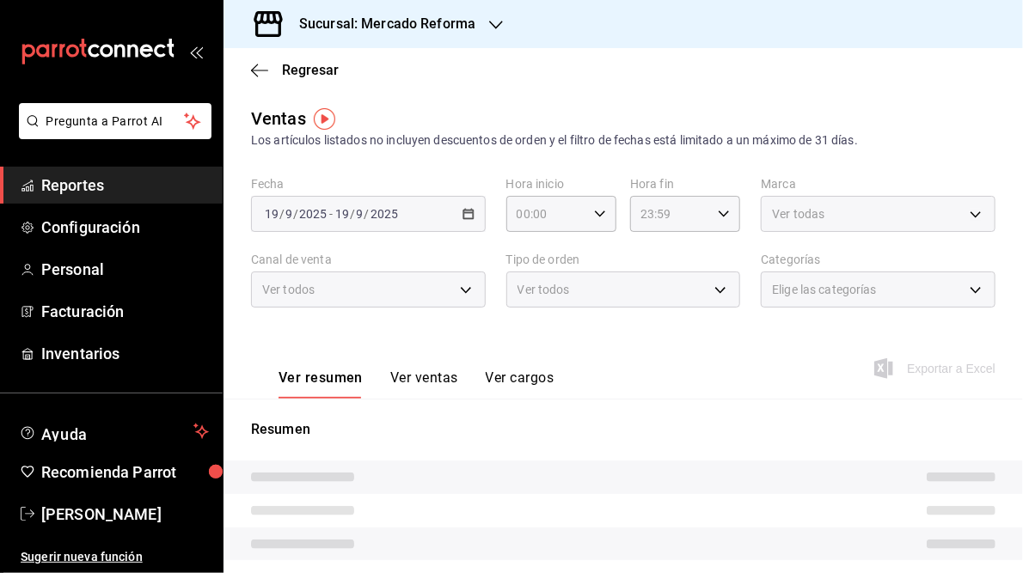
type input "05:00"
type input "05:59"
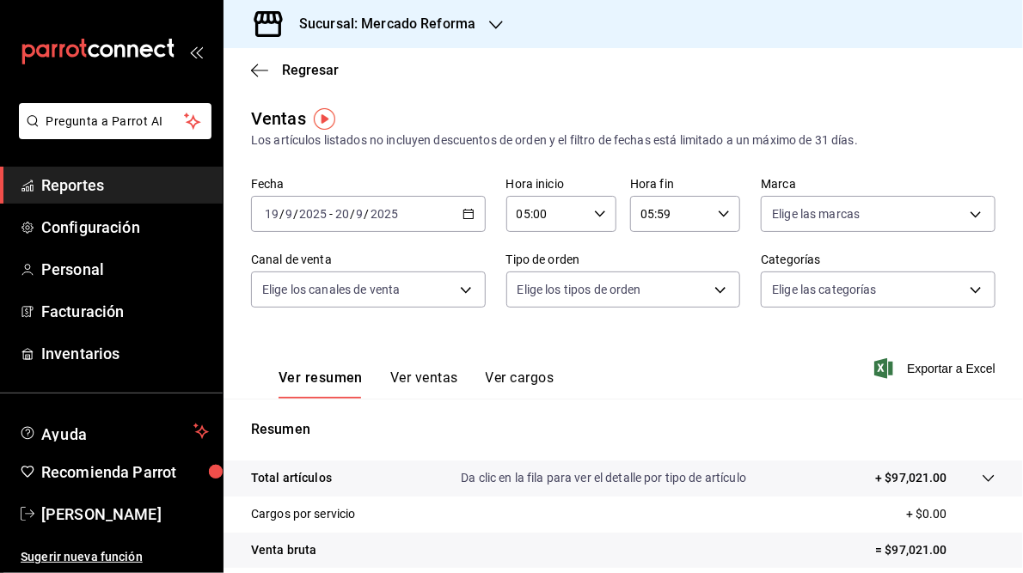
click at [468, 213] on \(Stroke\) "button" at bounding box center [467, 212] width 9 height 1
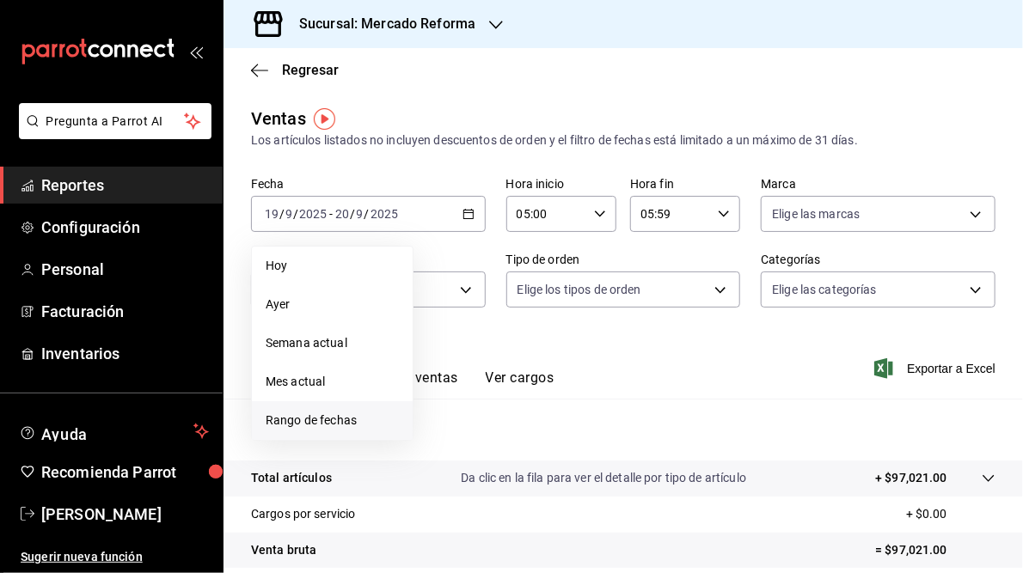
click at [299, 423] on span "Rango de fechas" at bounding box center [332, 421] width 133 height 18
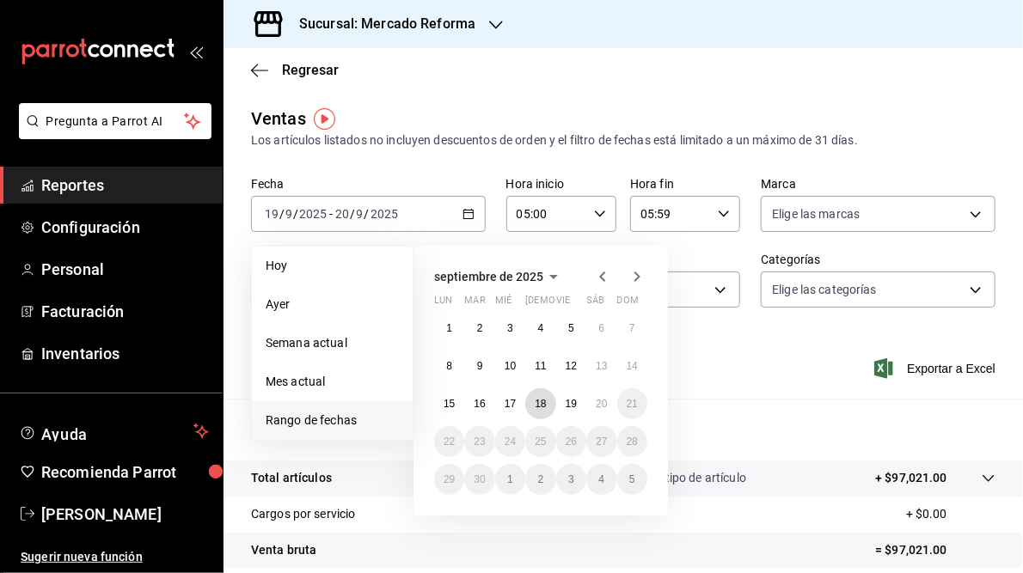
drag, startPoint x: 537, startPoint y: 406, endPoint x: 649, endPoint y: 406, distance: 111.7
click at [538, 406] on abbr "18" at bounding box center [540, 404] width 11 height 12
drag, startPoint x: 568, startPoint y: 407, endPoint x: 641, endPoint y: 399, distance: 73.6
click at [572, 407] on abbr "19" at bounding box center [570, 404] width 11 height 12
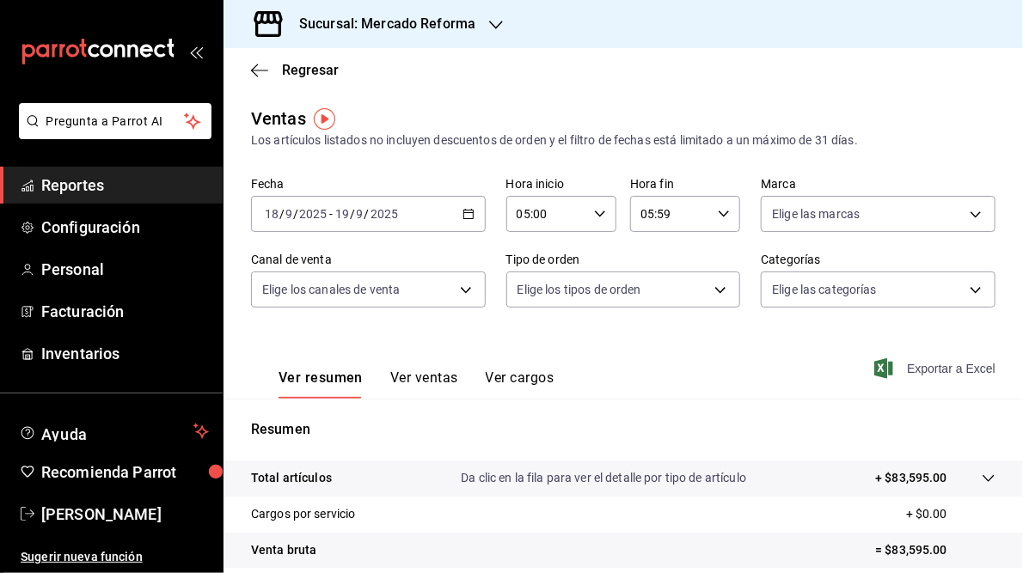
click at [914, 373] on span "Exportar a Excel" at bounding box center [936, 368] width 118 height 21
click at [468, 211] on icon "button" at bounding box center [468, 214] width 12 height 12
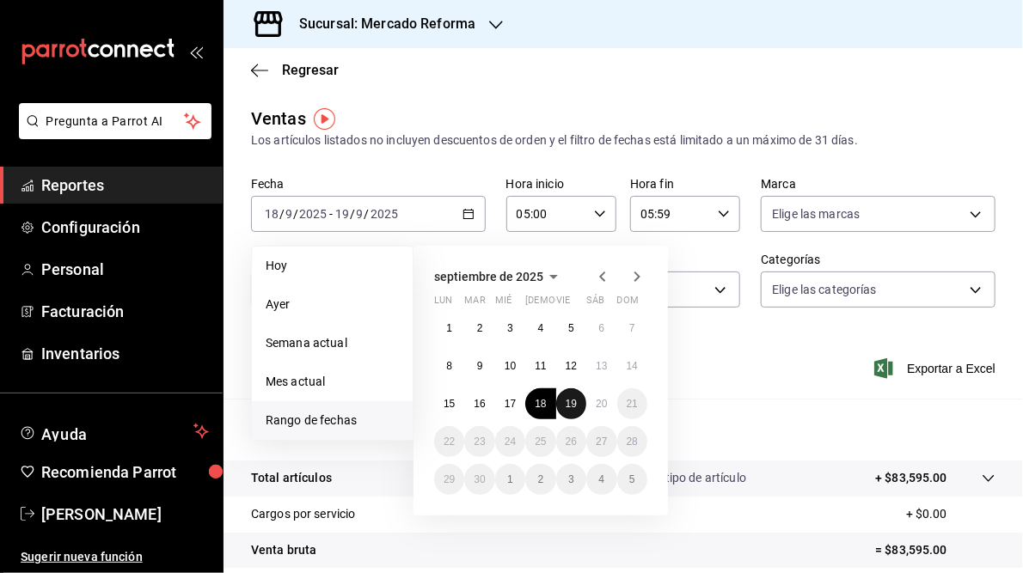
click at [568, 401] on abbr "19" at bounding box center [570, 404] width 11 height 12
click at [606, 405] on abbr "20" at bounding box center [601, 404] width 11 height 12
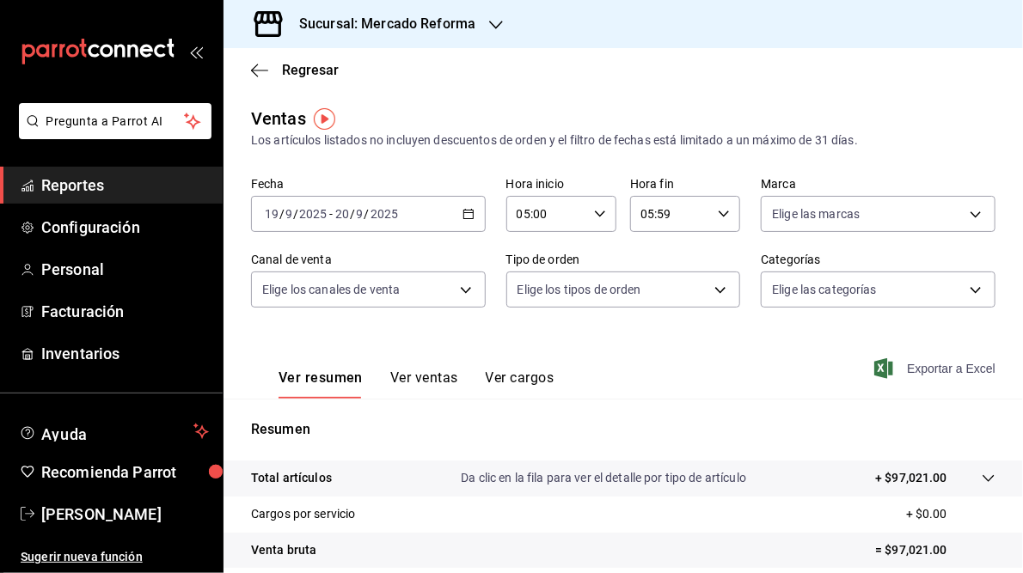
click at [930, 370] on span "Exportar a Excel" at bounding box center [936, 368] width 118 height 21
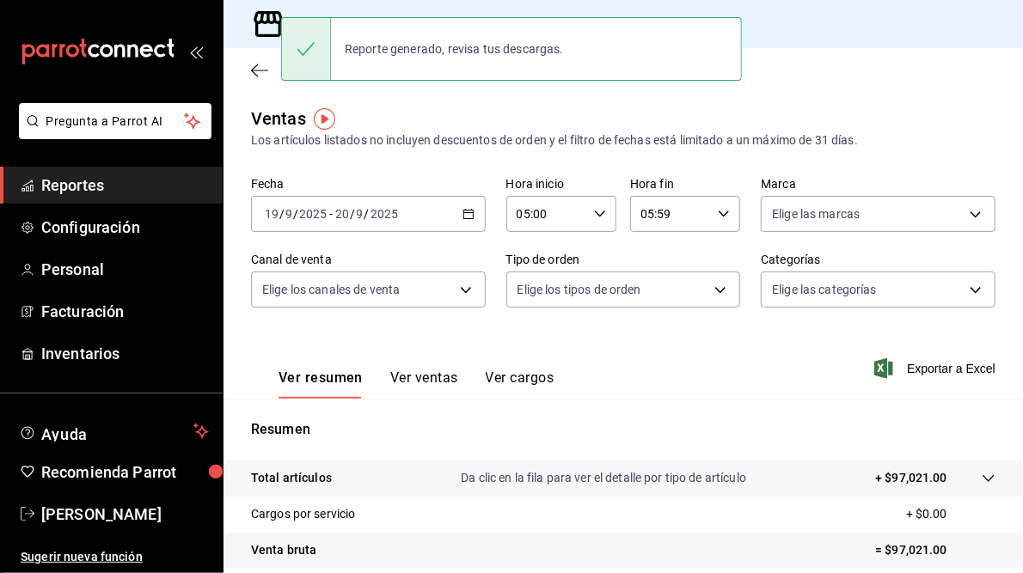
click at [966, 90] on div "Regresar" at bounding box center [622, 70] width 799 height 44
